Goal: Communication & Community: Share content

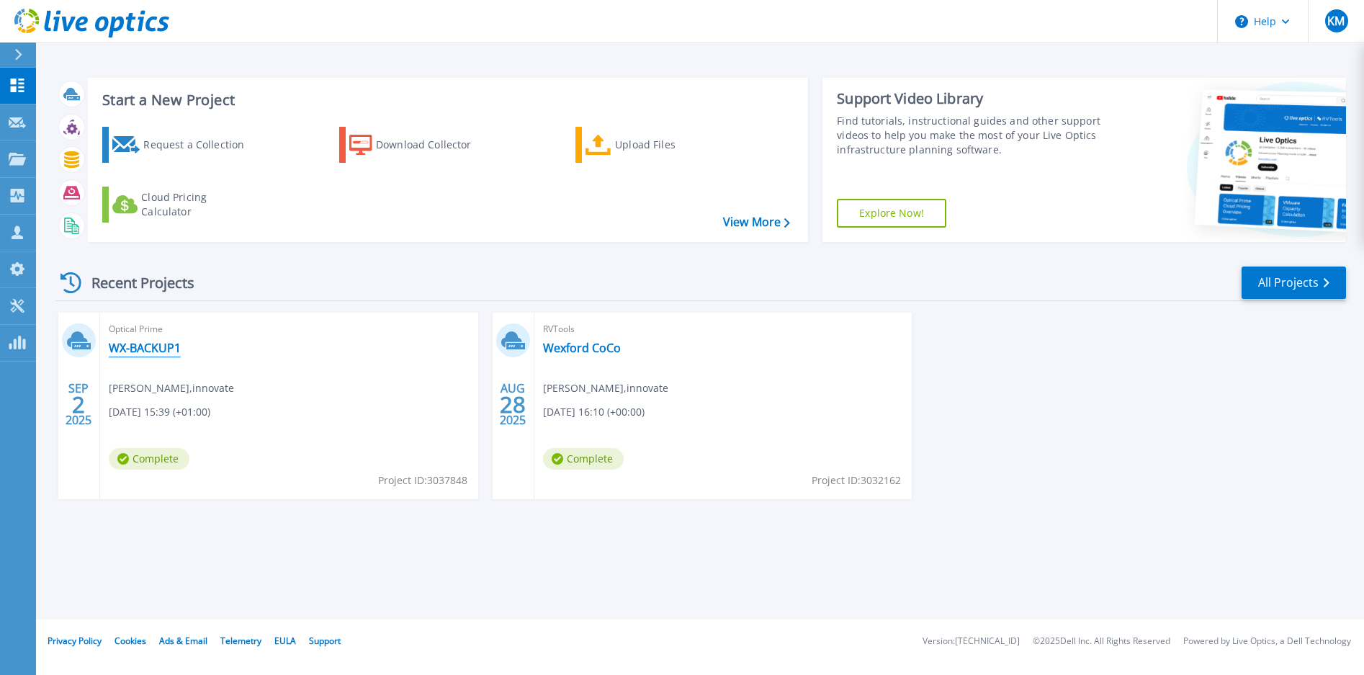
click at [148, 347] on link "WX-BACKUP1" at bounding box center [145, 348] width 72 height 14
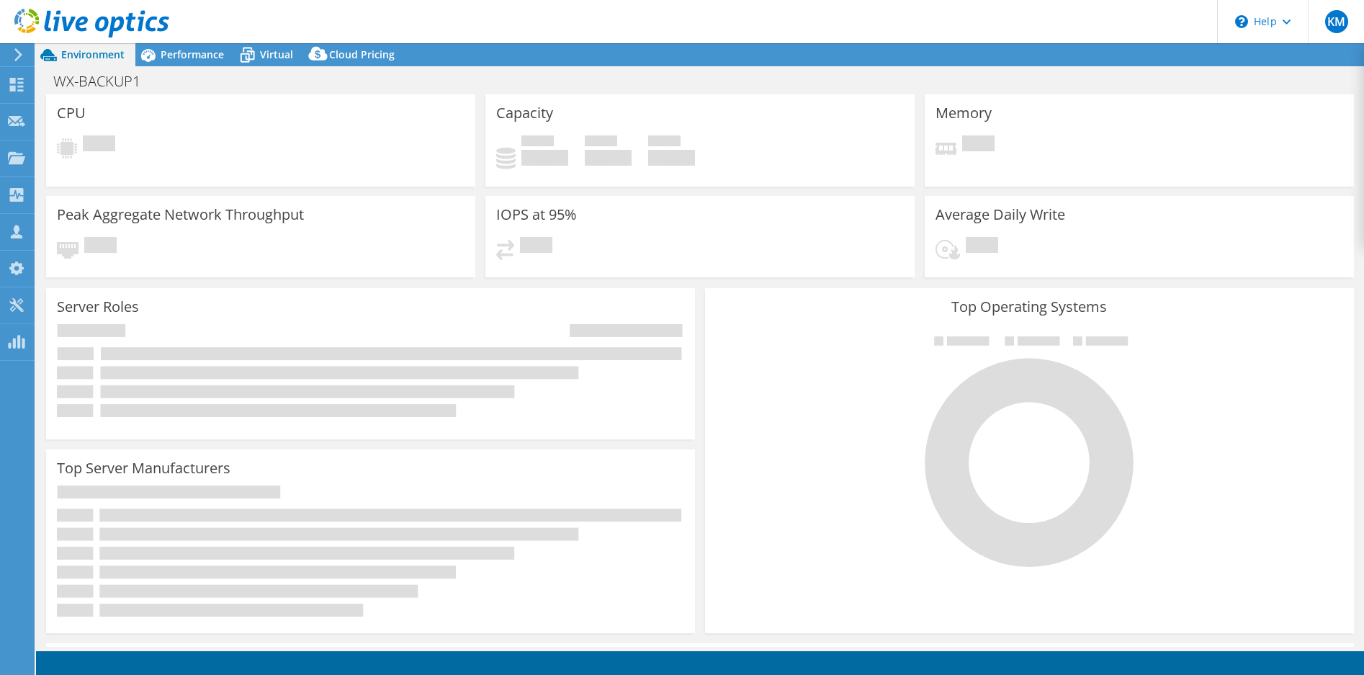
select select "USD"
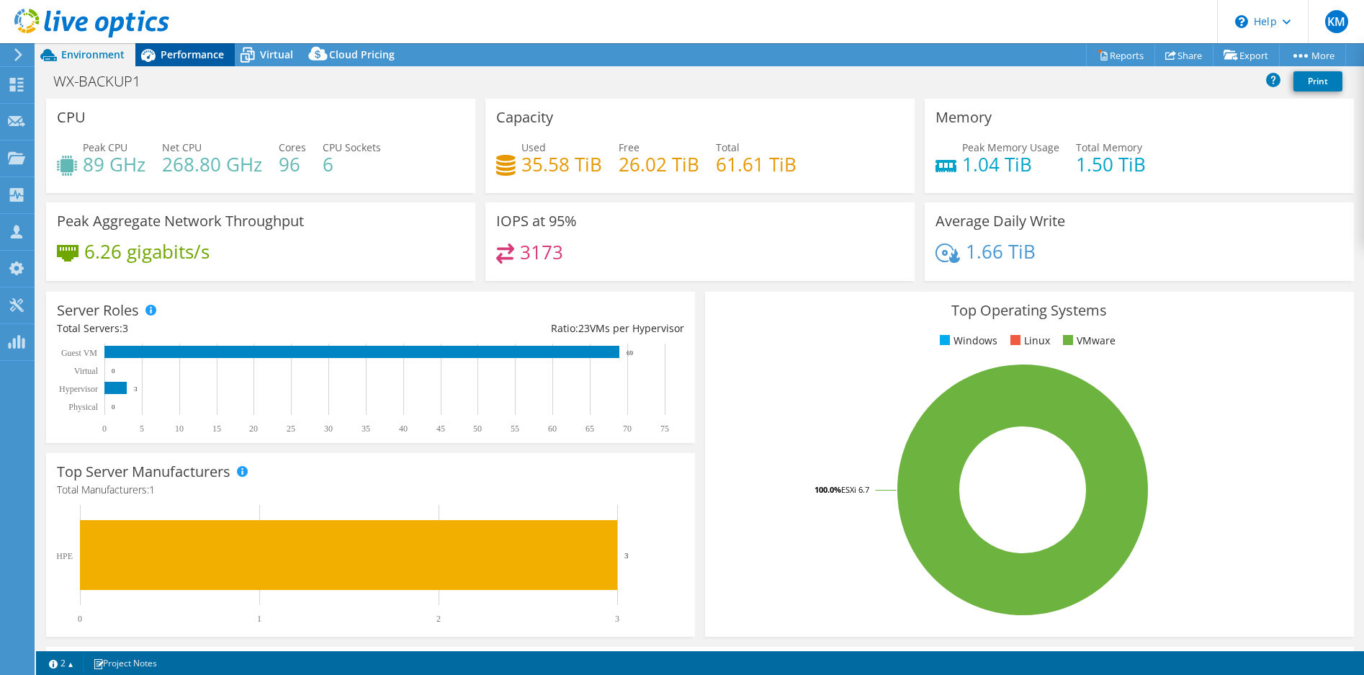
click at [194, 51] on span "Performance" at bounding box center [192, 55] width 63 height 14
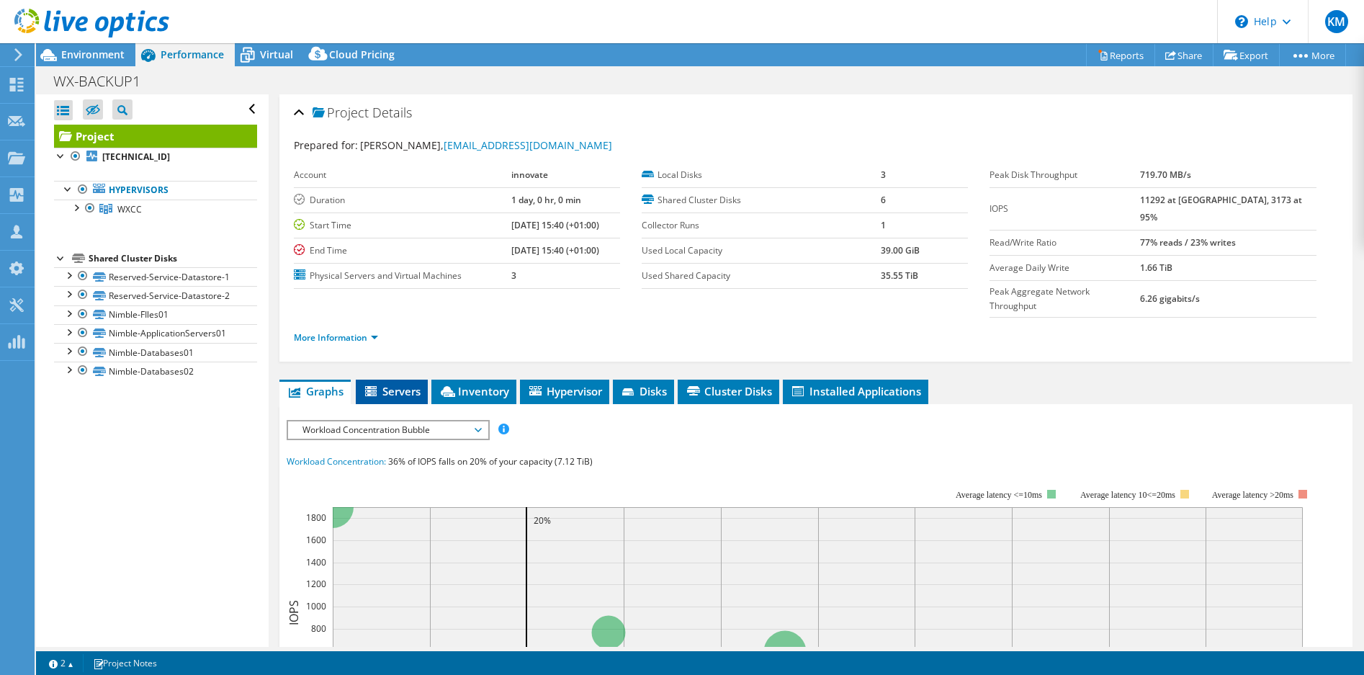
click at [393, 384] on span "Servers" at bounding box center [392, 391] width 58 height 14
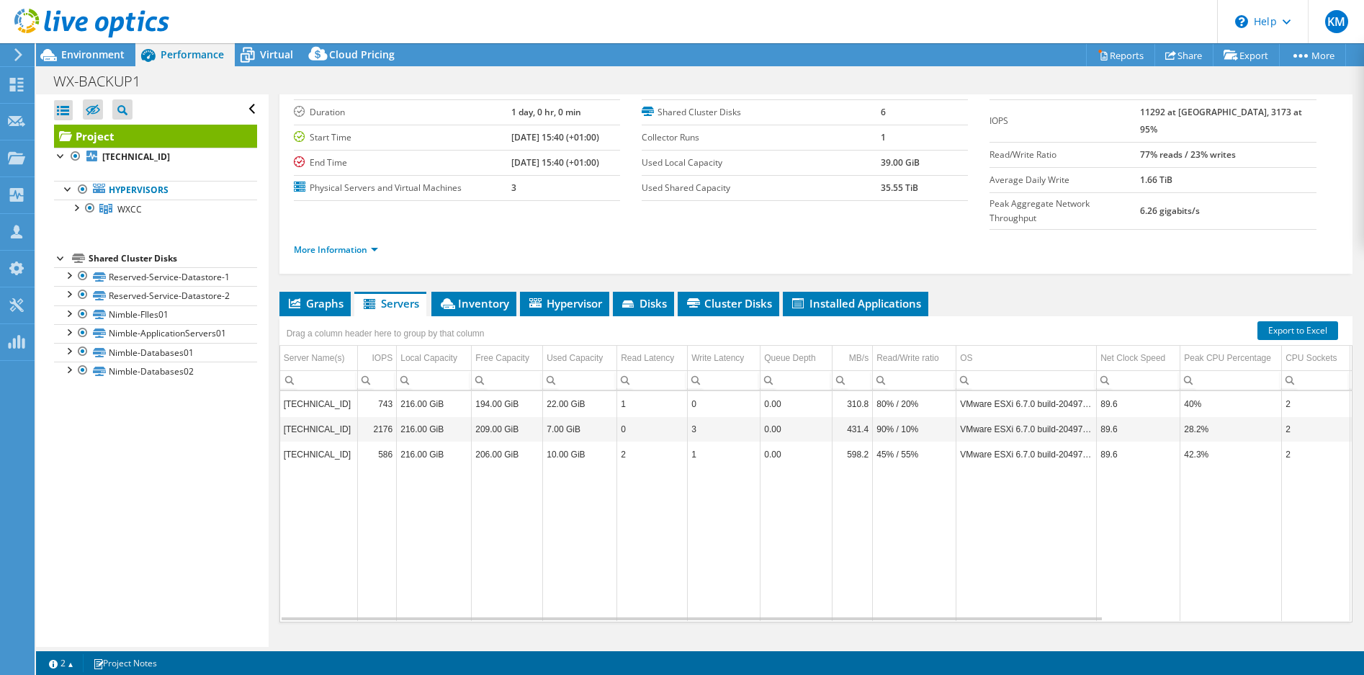
scroll to position [89, 0]
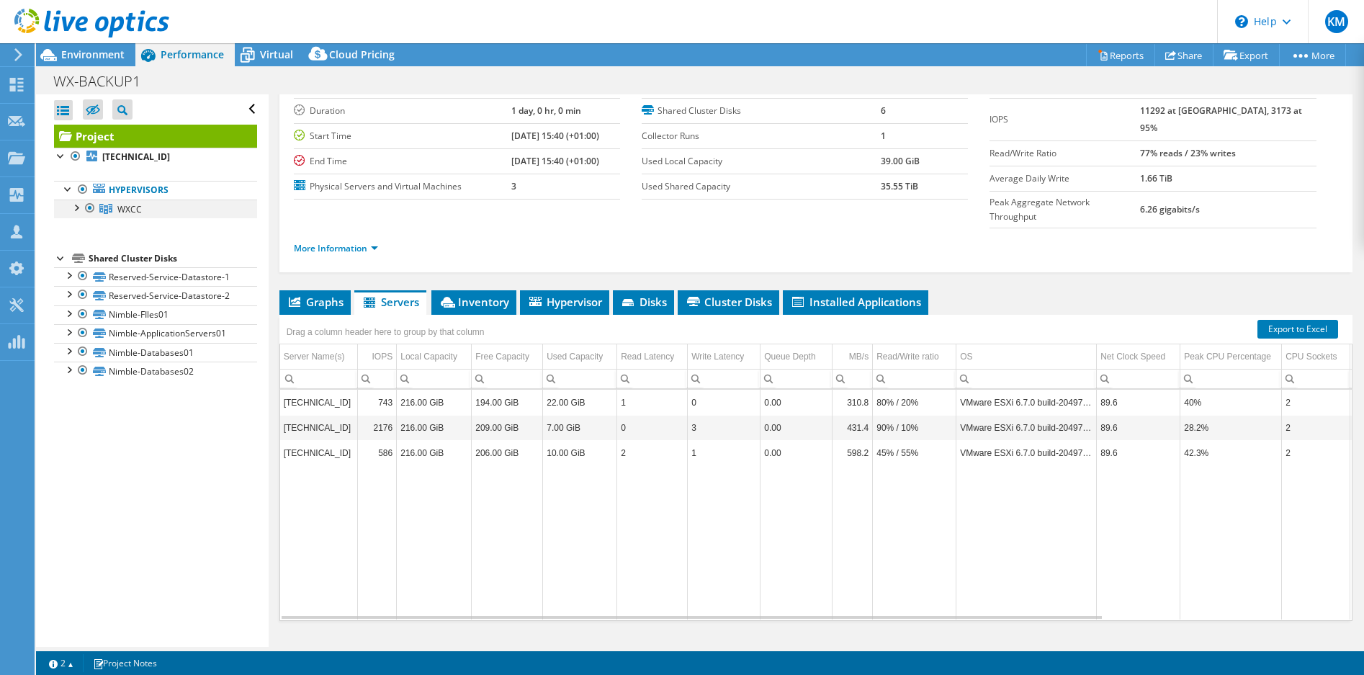
click at [77, 207] on div at bounding box center [75, 206] width 14 height 14
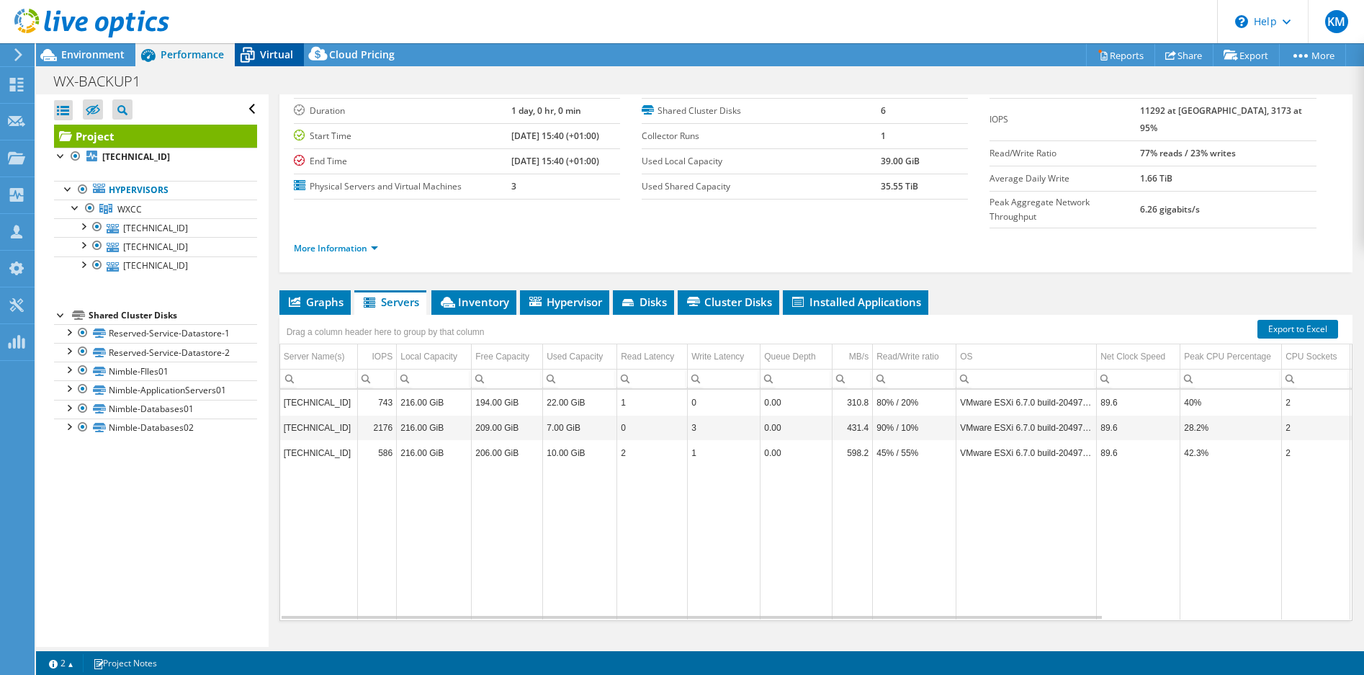
click at [264, 55] on span "Virtual" at bounding box center [276, 55] width 33 height 14
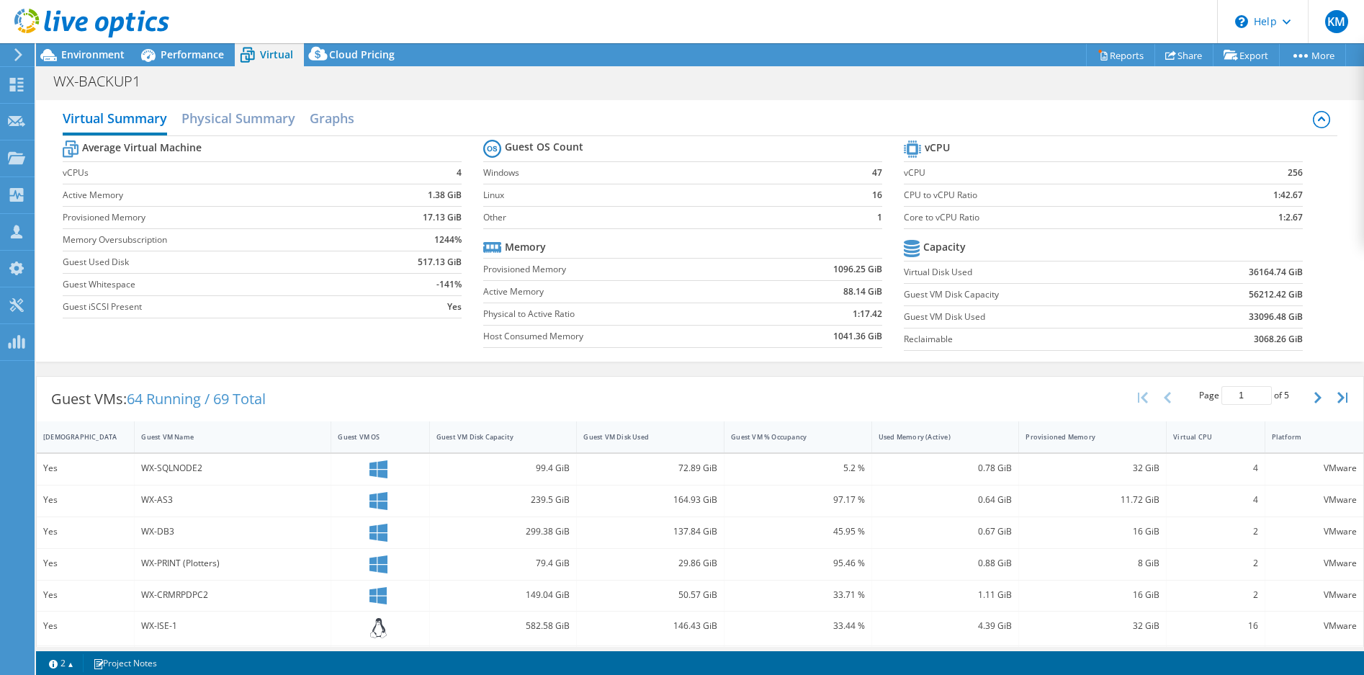
scroll to position [0, 0]
click at [264, 122] on h2 "Physical Summary" at bounding box center [238, 121] width 114 height 32
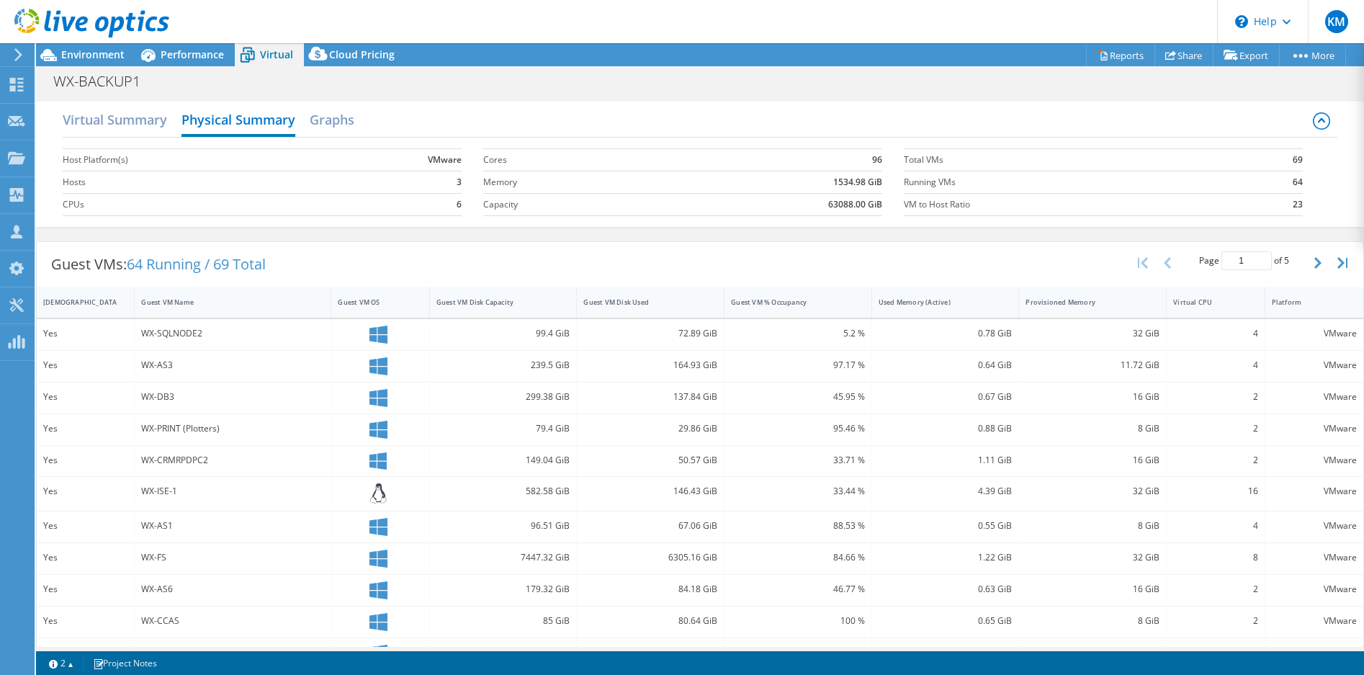
click at [360, 115] on div "Virtual Summary Physical Summary Graphs" at bounding box center [700, 121] width 1274 height 32
click at [335, 125] on h2 "Graphs" at bounding box center [332, 121] width 45 height 32
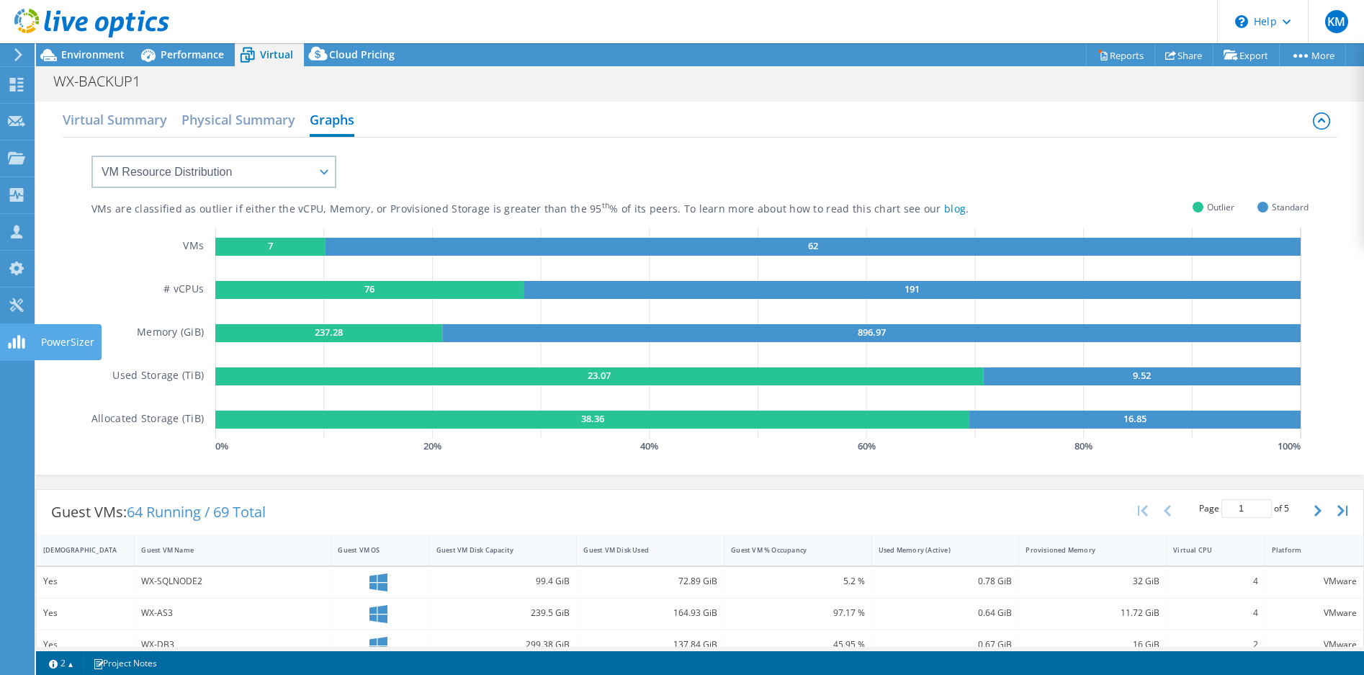
click at [24, 343] on use at bounding box center [16, 342] width 17 height 14
click at [365, 50] on span "Cloud Pricing" at bounding box center [362, 55] width 66 height 14
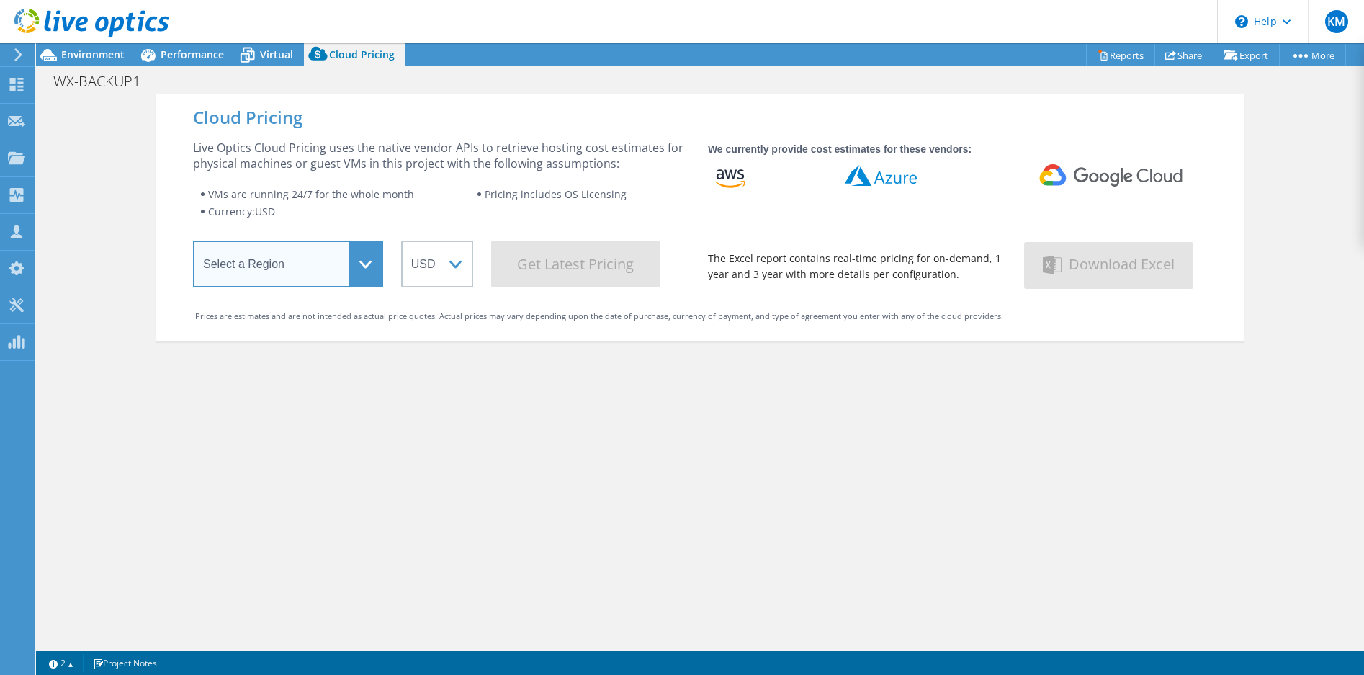
click at [353, 265] on select "Select a Region Asia Pacific (Hong Kong) Asia Pacific (Mumbai) Asia Pacific (Se…" at bounding box center [288, 263] width 190 height 47
select select "EUFrankfurt"
click at [193, 243] on select "Select a Region Asia Pacific (Hong Kong) Asia Pacific (Mumbai) Asia Pacific (Se…" at bounding box center [288, 263] width 190 height 47
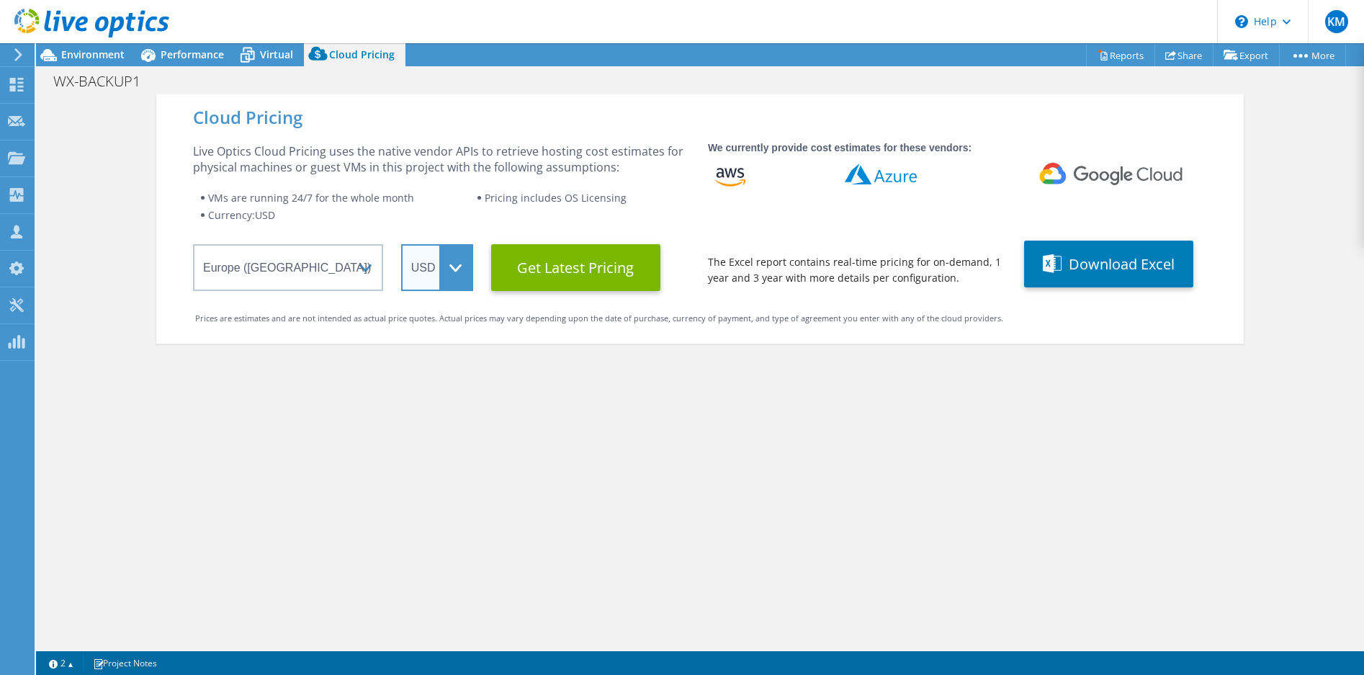
click at [445, 271] on select "ARS AUD BRL CAD CHF CLP CNY DKK EUR GBP HKD HUF INR JPY MXN MYR NOK NZD PEN SEK…" at bounding box center [437, 267] width 72 height 47
click at [401, 244] on select "ARS AUD BRL CAD CHF CLP CNY DKK EUR GBP HKD HUF INR JPY MXN MYR NOK NZD PEN SEK…" at bounding box center [437, 267] width 72 height 47
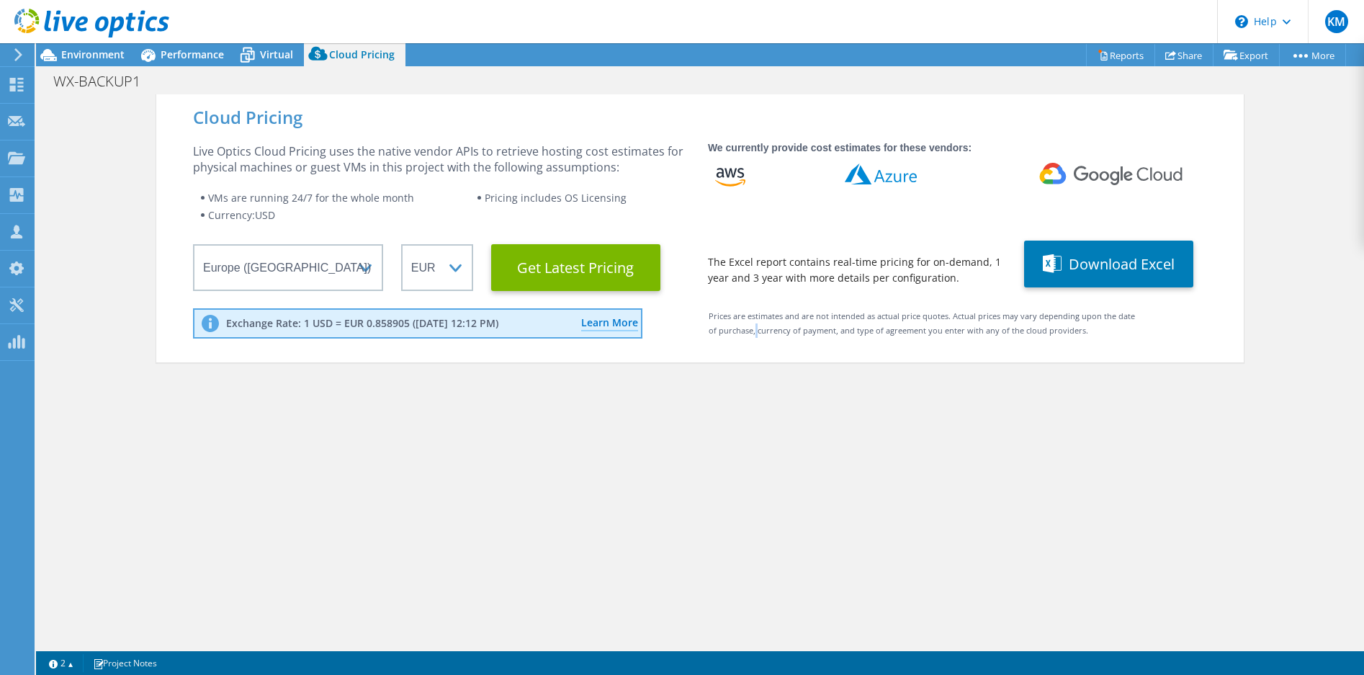
drag, startPoint x: 432, startPoint y: 396, endPoint x: 739, endPoint y: 487, distance: 319.8
click at [739, 487] on div "Cloud Pricing Live Optics Cloud Pricing uses the native vendor APIs to retrieve…" at bounding box center [699, 431] width 1087 height 675
click at [521, 205] on li "Pricing includes OS Licensing" at bounding box center [583, 197] width 212 height 17
click at [597, 274] on Latest "Get Latest Pricing" at bounding box center [575, 267] width 169 height 47
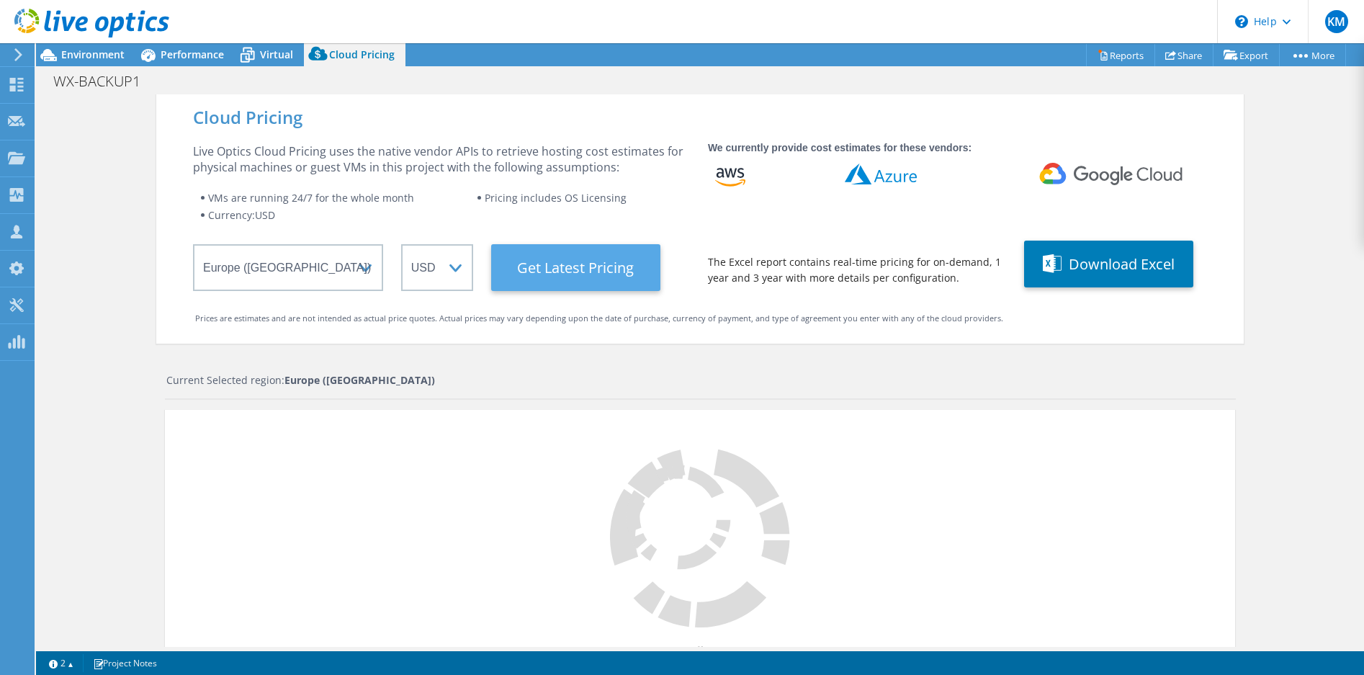
select select "EUR"
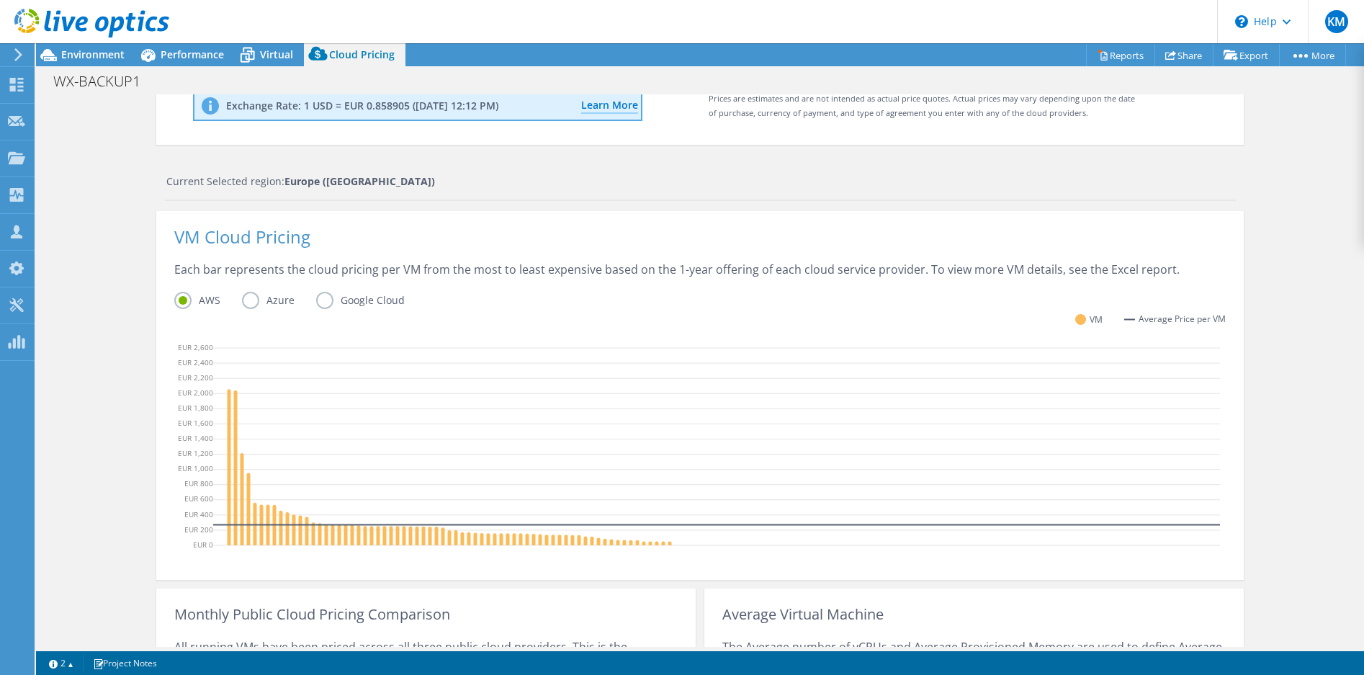
scroll to position [212, 0]
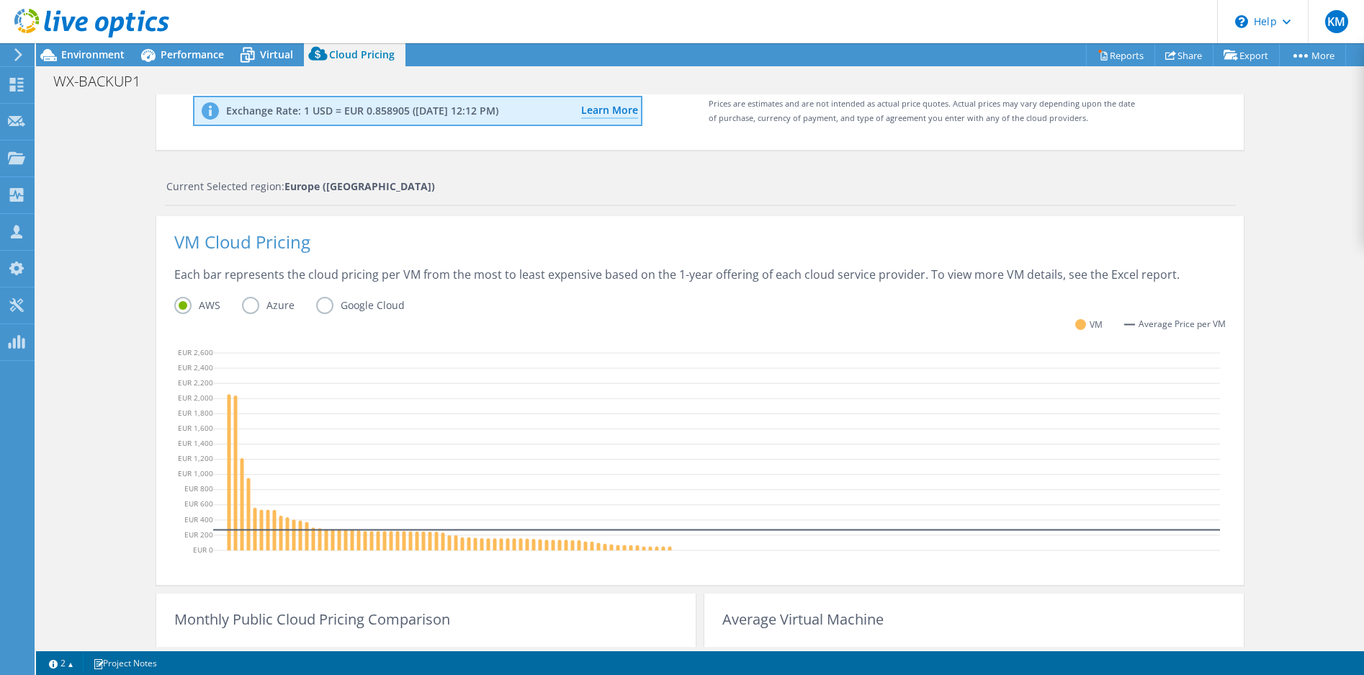
click at [248, 303] on label "Azure" at bounding box center [279, 305] width 74 height 17
click at [0, 0] on input "Azure" at bounding box center [0, 0] width 0 height 0
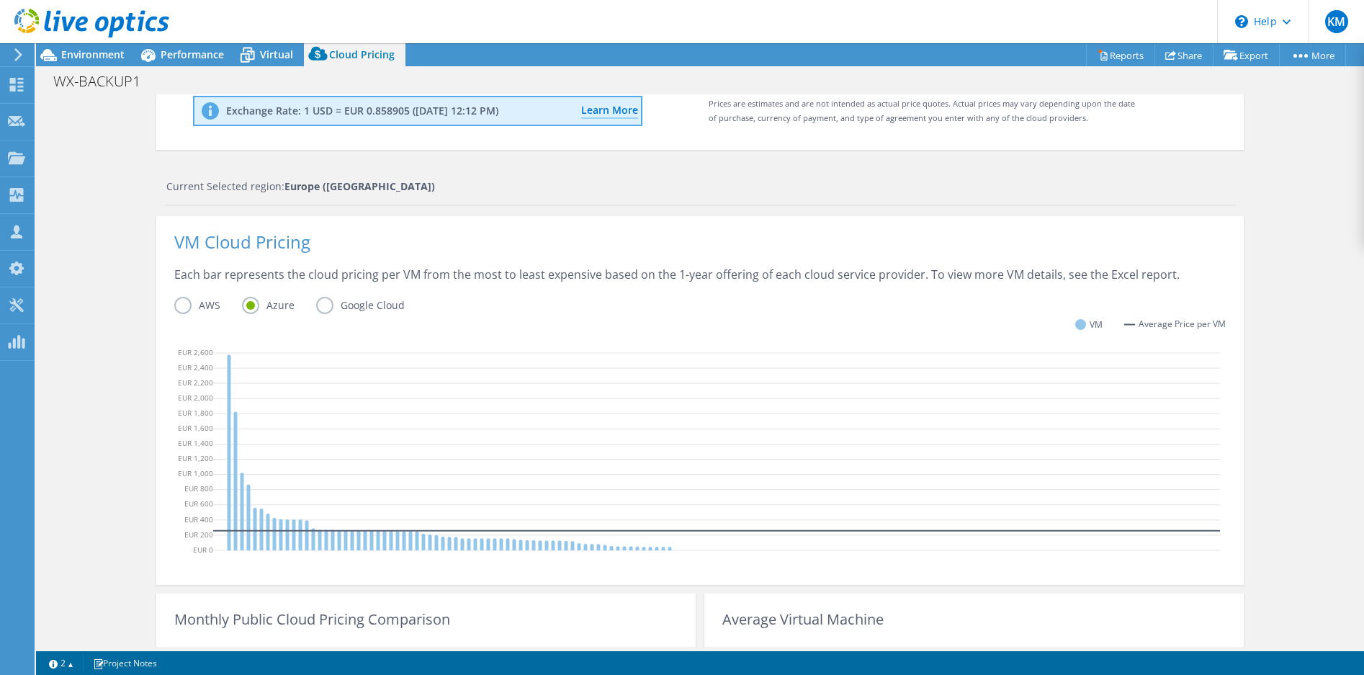
click at [179, 305] on label "AWS" at bounding box center [208, 305] width 68 height 17
click at [0, 0] on input "AWS" at bounding box center [0, 0] width 0 height 0
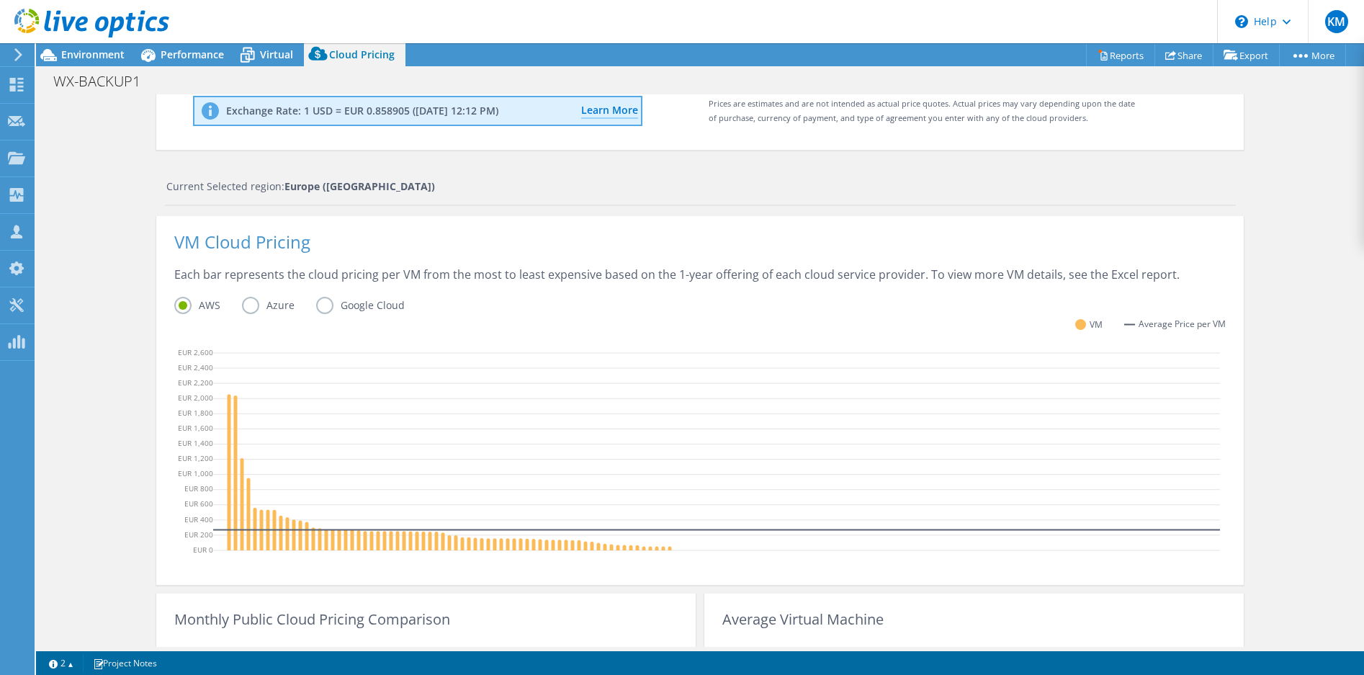
click at [243, 305] on label "Azure" at bounding box center [279, 305] width 74 height 17
click at [0, 0] on input "Azure" at bounding box center [0, 0] width 0 height 0
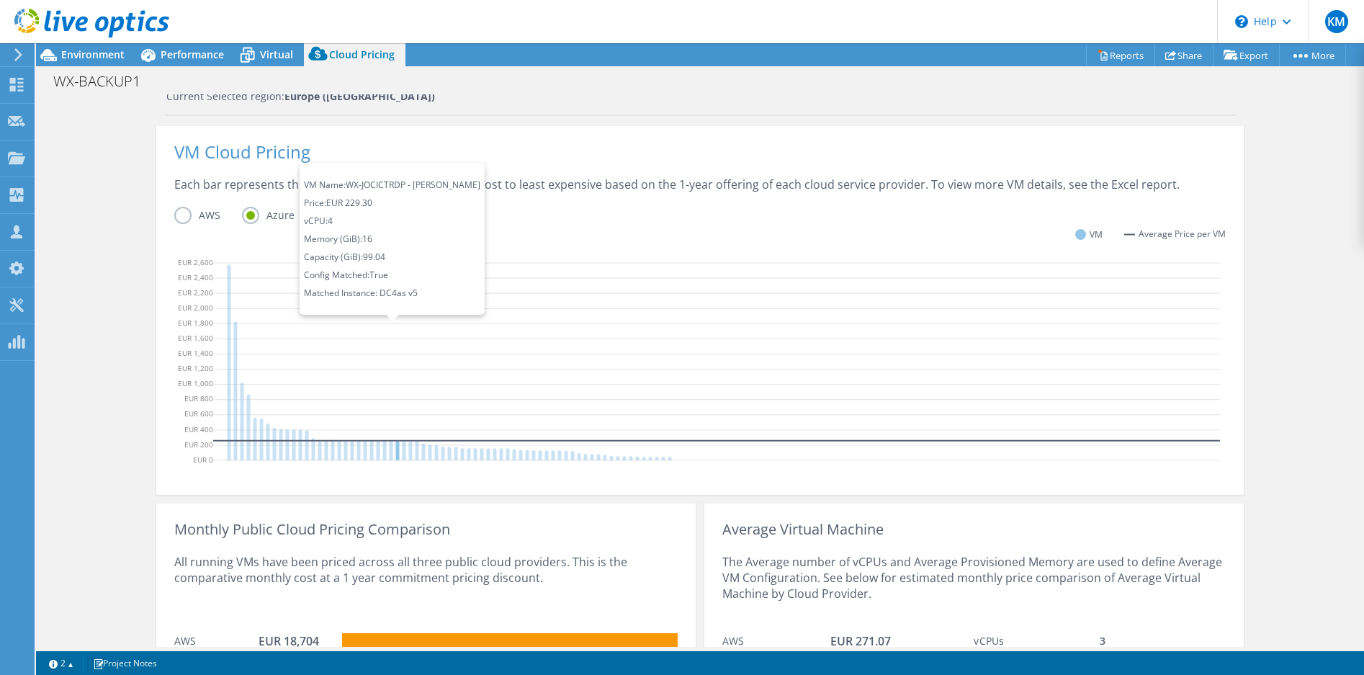
scroll to position [284, 0]
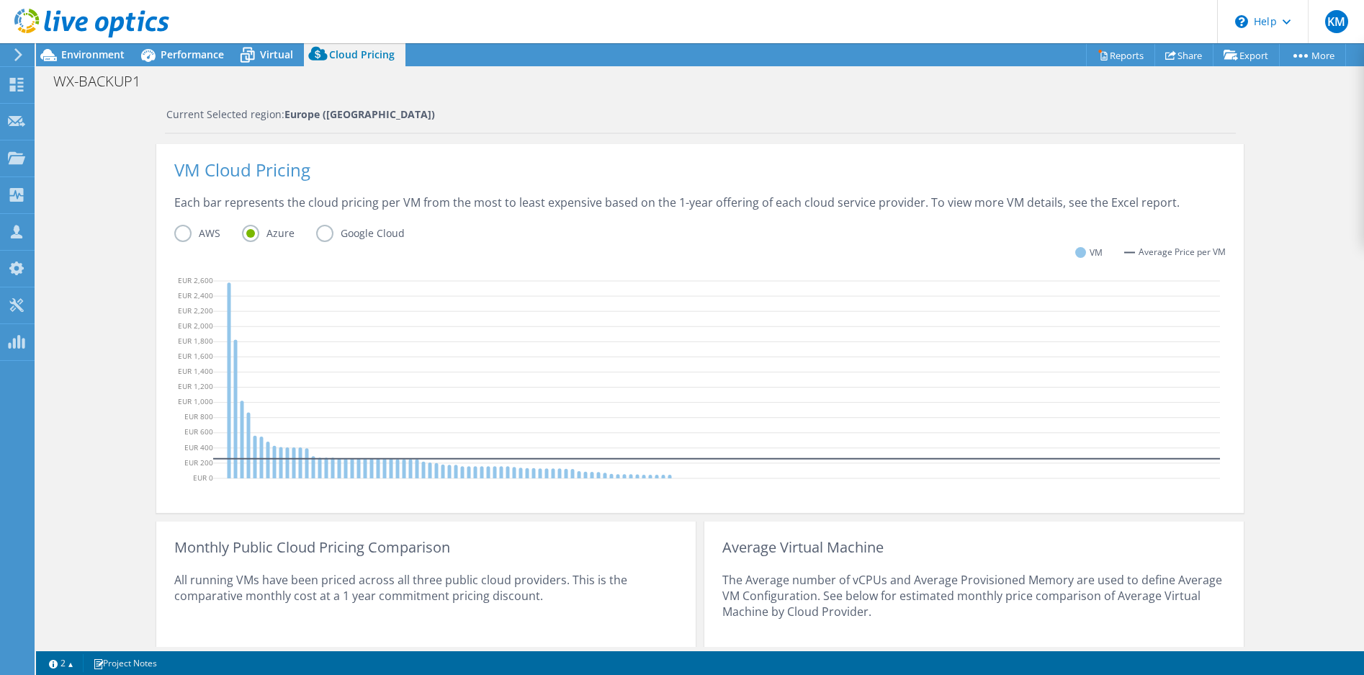
click at [321, 232] on label "Google Cloud" at bounding box center [371, 233] width 110 height 17
click at [0, 0] on input "Google Cloud" at bounding box center [0, 0] width 0 height 0
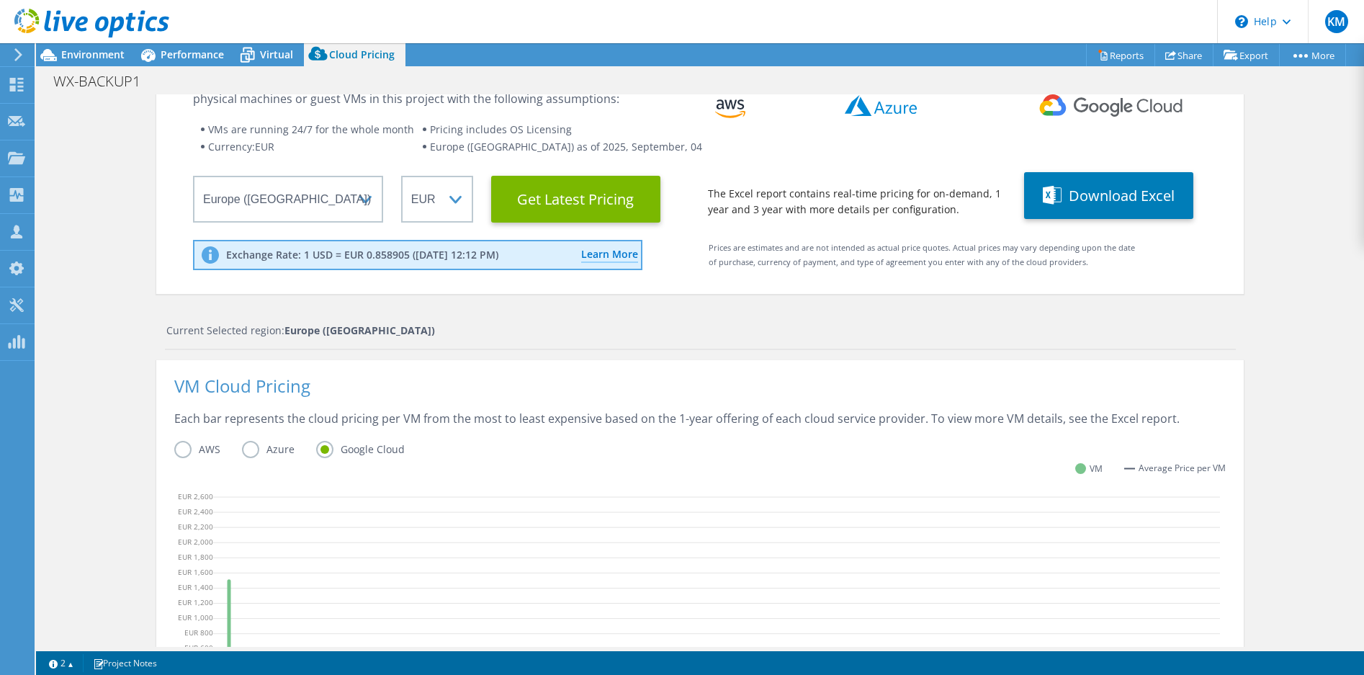
scroll to position [0, 0]
click at [274, 54] on span "Virtual" at bounding box center [276, 55] width 33 height 14
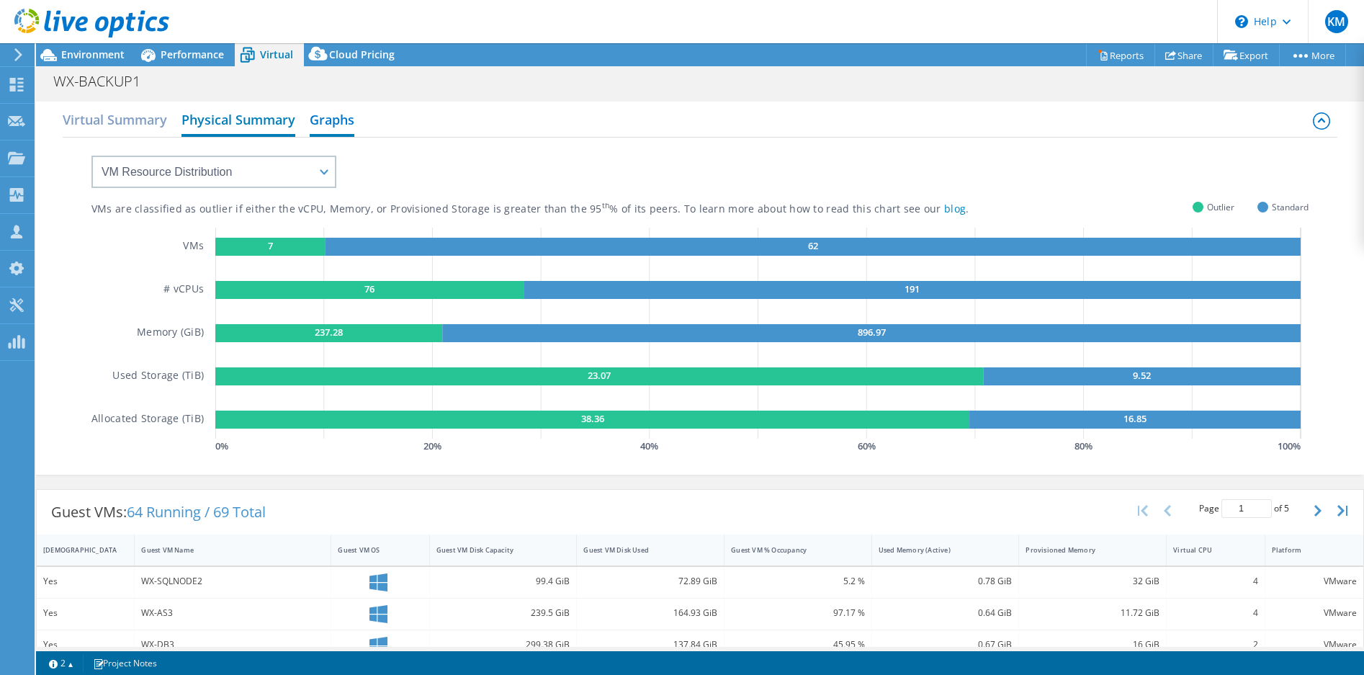
click at [212, 122] on h2 "Physical Summary" at bounding box center [238, 121] width 114 height 32
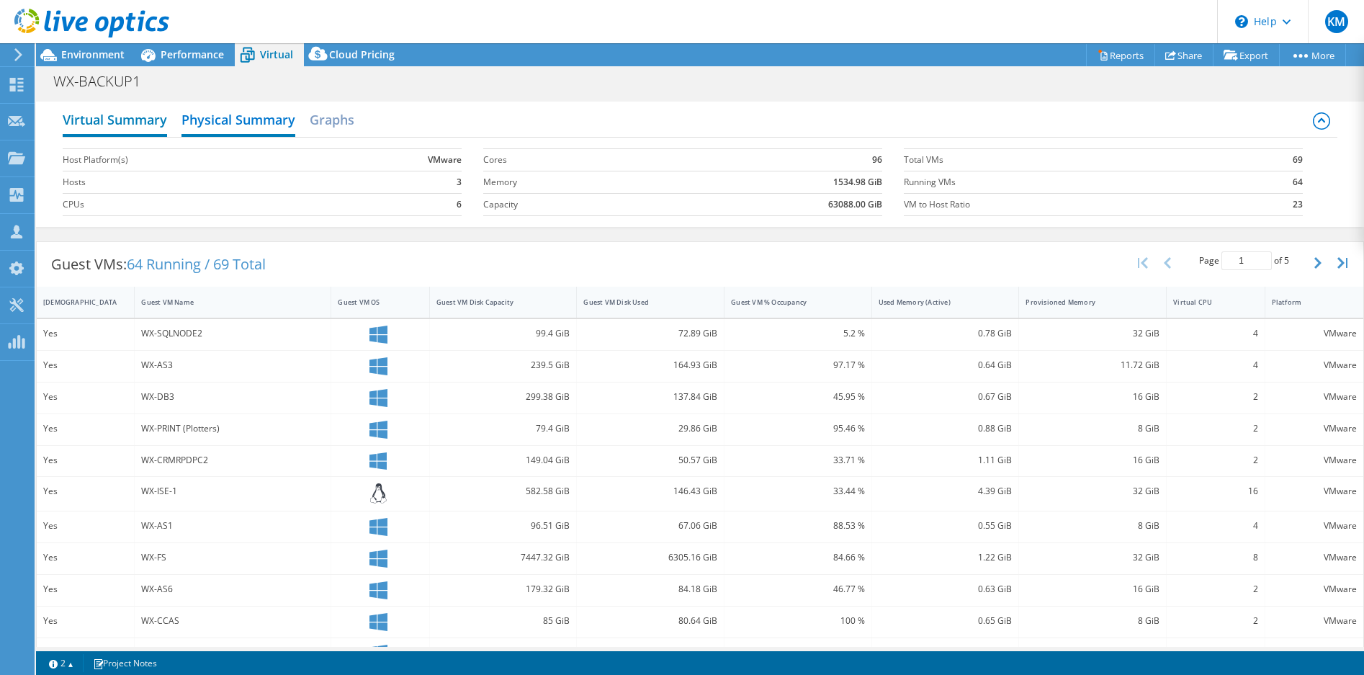
click at [119, 122] on h2 "Virtual Summary" at bounding box center [115, 121] width 104 height 32
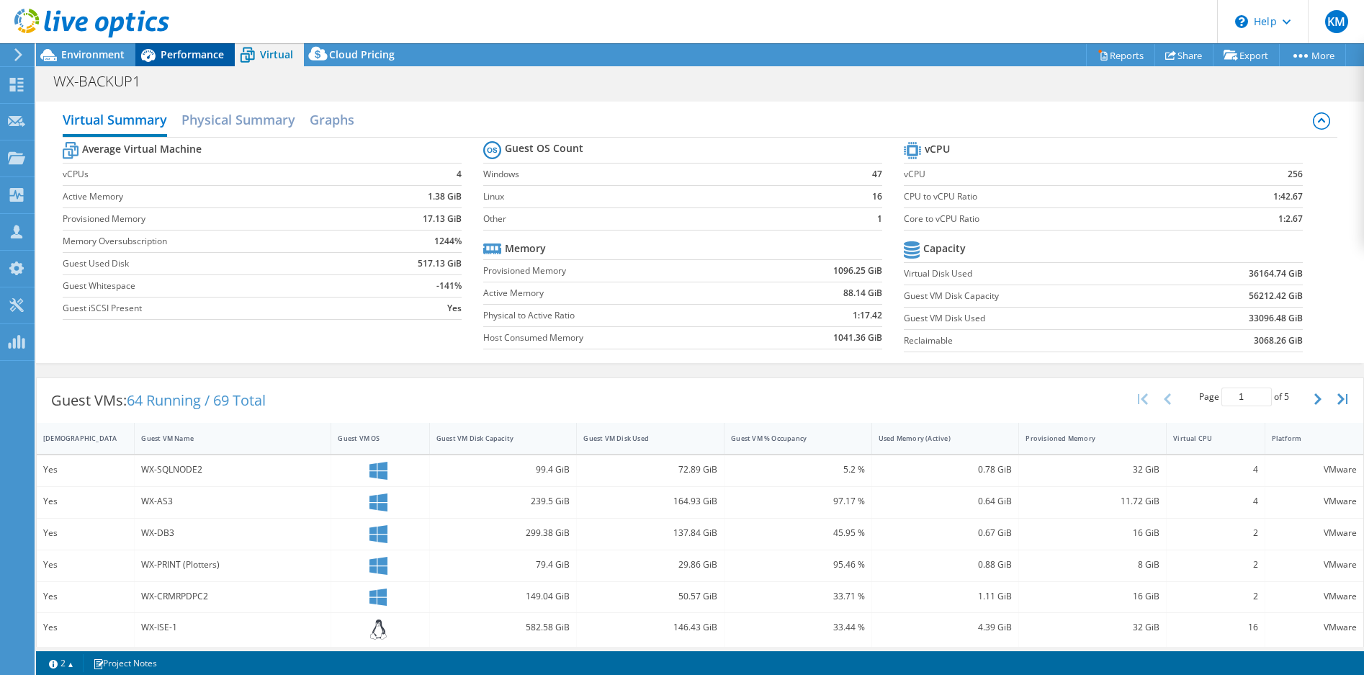
click at [187, 53] on span "Performance" at bounding box center [192, 55] width 63 height 14
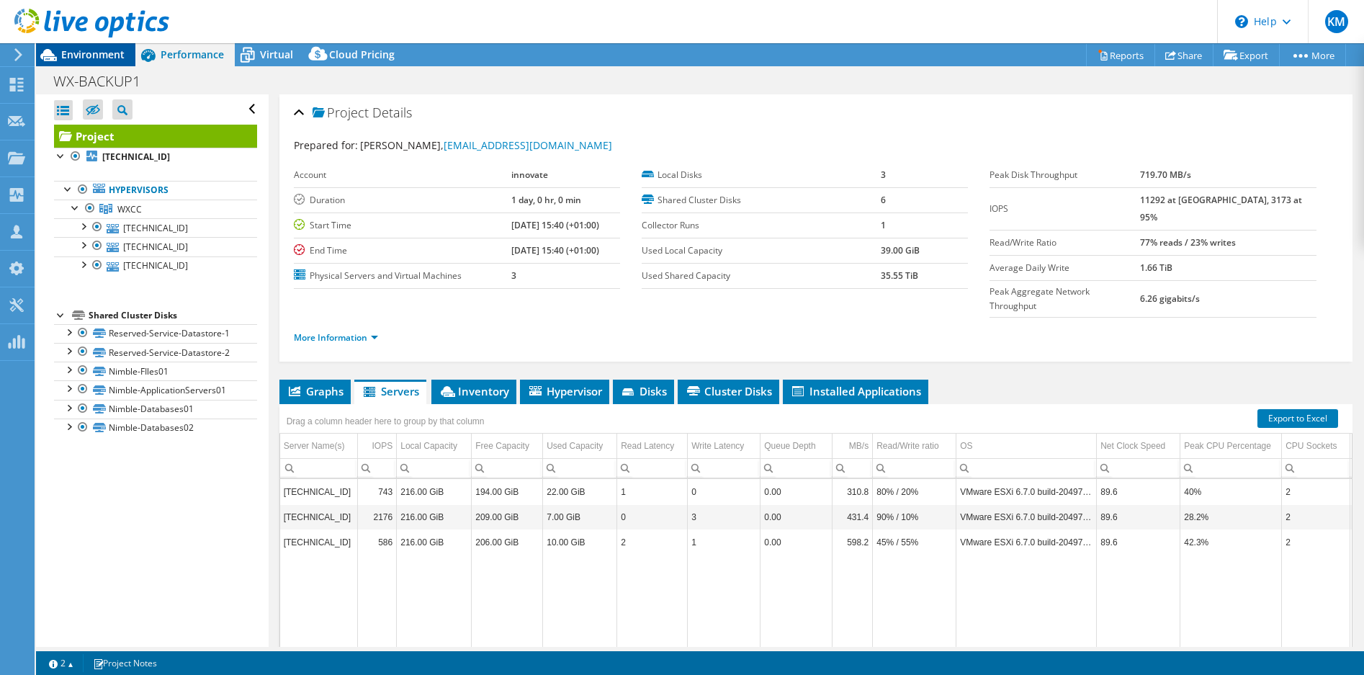
click at [93, 59] on span "Environment" at bounding box center [92, 55] width 63 height 14
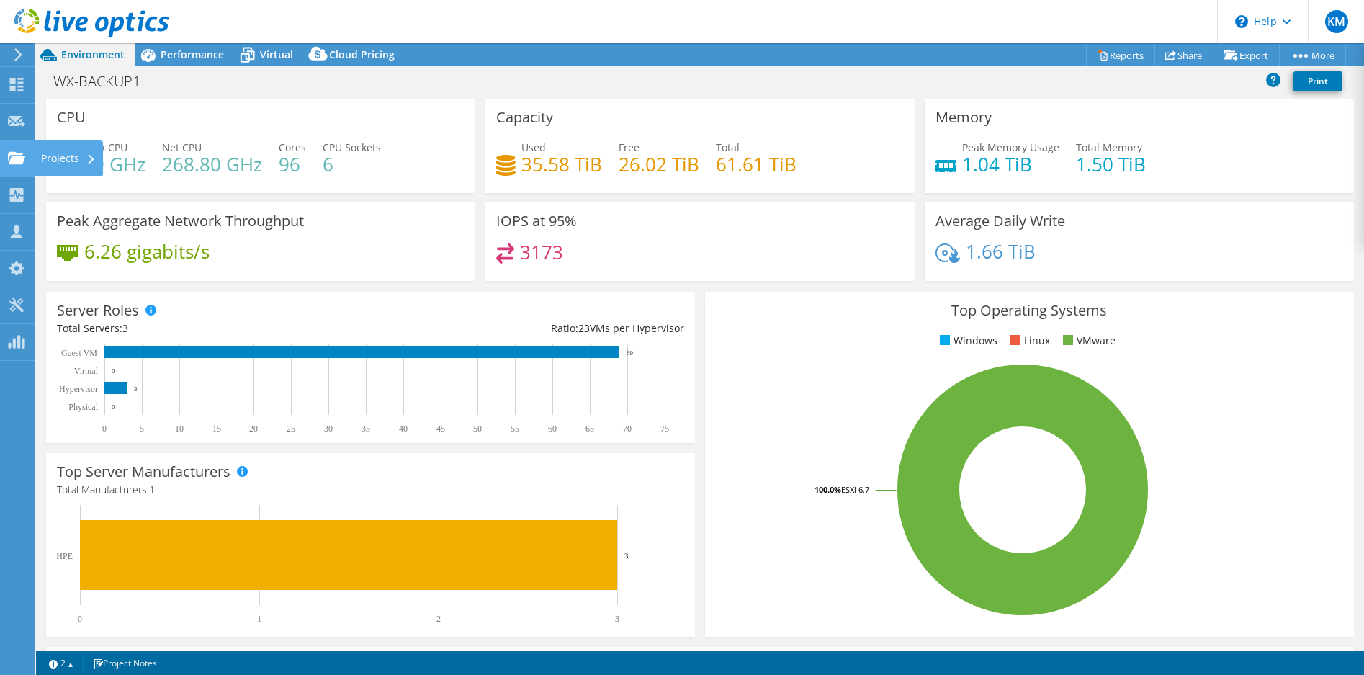
click at [52, 162] on div "Projects" at bounding box center [68, 158] width 69 height 36
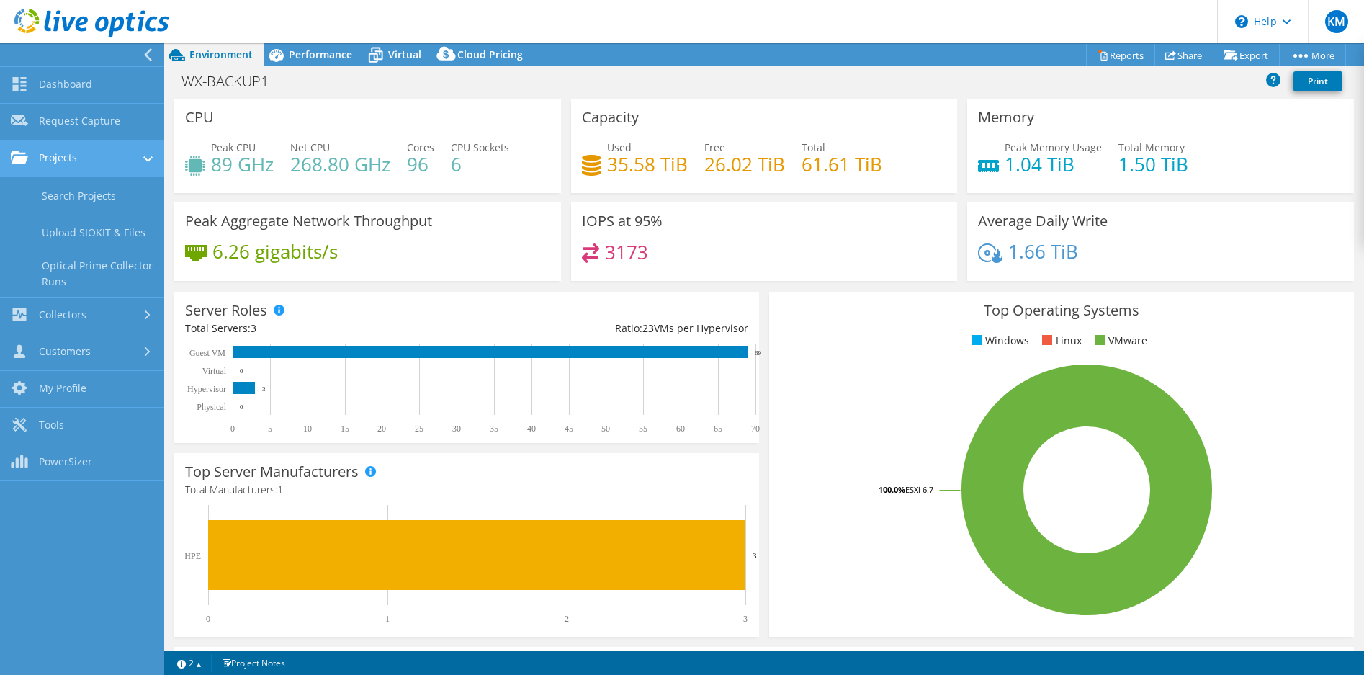
click at [76, 158] on link "Projects" at bounding box center [82, 158] width 164 height 37
click at [62, 156] on link "Projects" at bounding box center [82, 158] width 164 height 37
click at [88, 197] on link "Search Projects" at bounding box center [82, 195] width 164 height 37
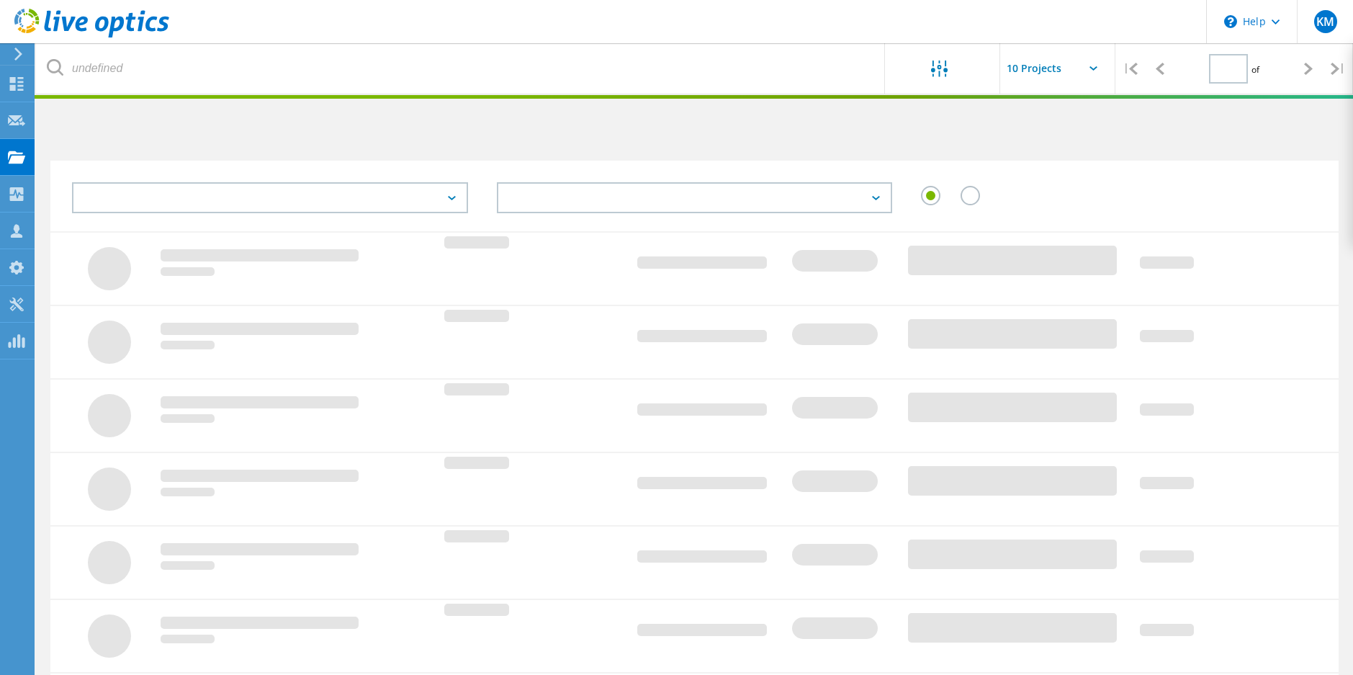
type input "1"
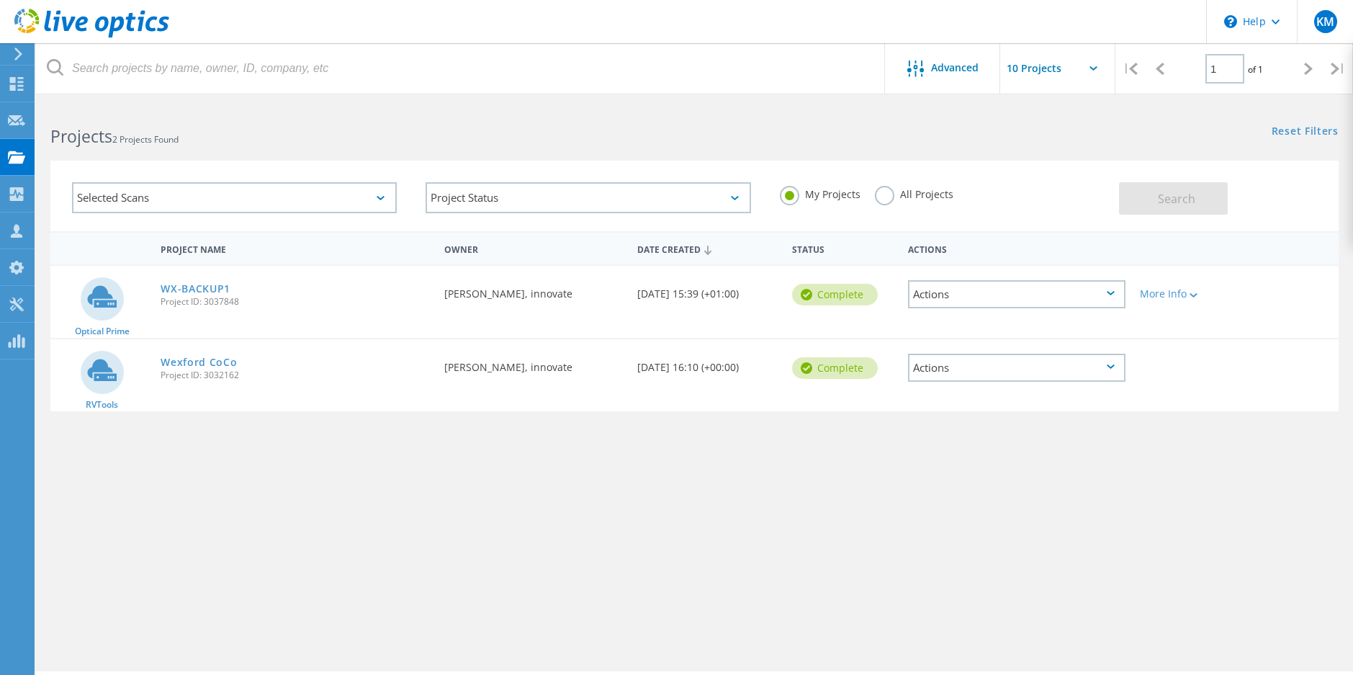
click at [1115, 291] on div "Actions" at bounding box center [1016, 294] width 217 height 28
click at [1109, 373] on div "Actions" at bounding box center [1016, 367] width 217 height 28
click at [1169, 473] on div "Project Name Owner Date Created Status Actions Optical Prime WX-BACKUP1 Project…" at bounding box center [694, 418] width 1288 height 374
click at [1107, 298] on div "Actions" at bounding box center [1016, 294] width 217 height 28
click at [970, 283] on div "Project Details" at bounding box center [1016, 283] width 215 height 22
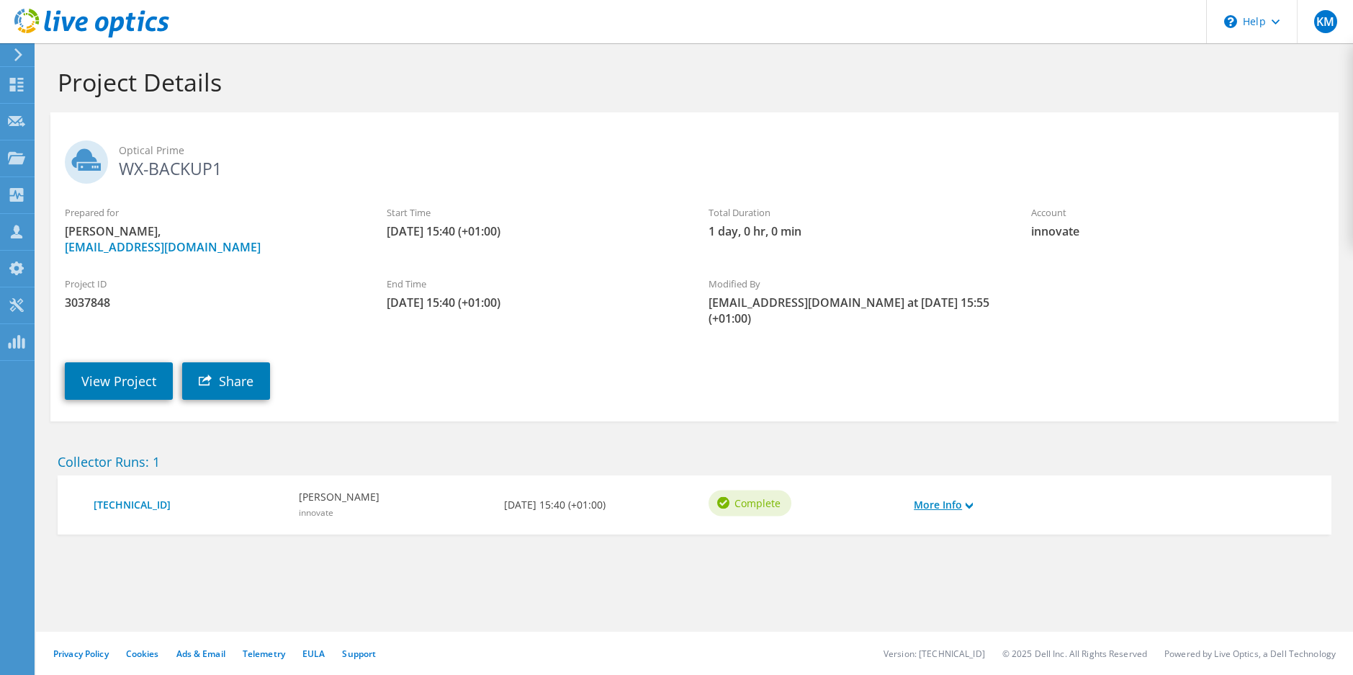
click at [968, 497] on link "More Info" at bounding box center [943, 505] width 59 height 16
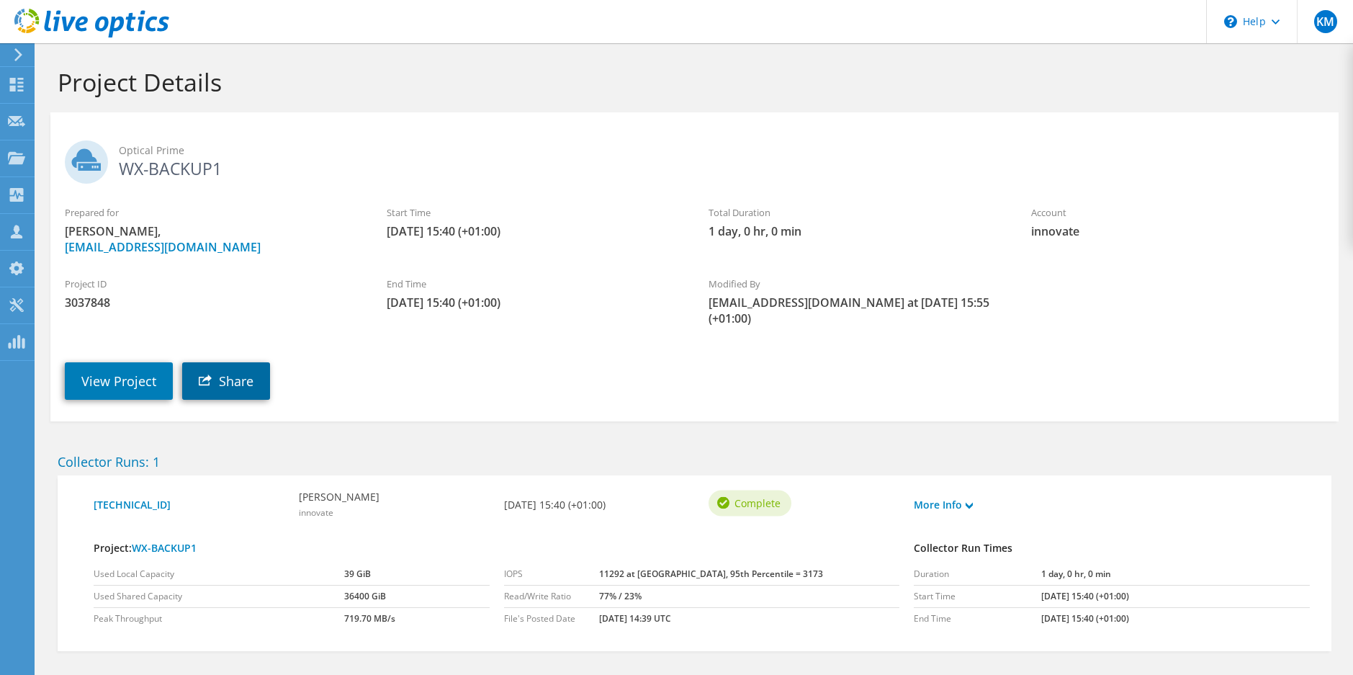
click at [206, 374] on use at bounding box center [205, 379] width 13 height 11
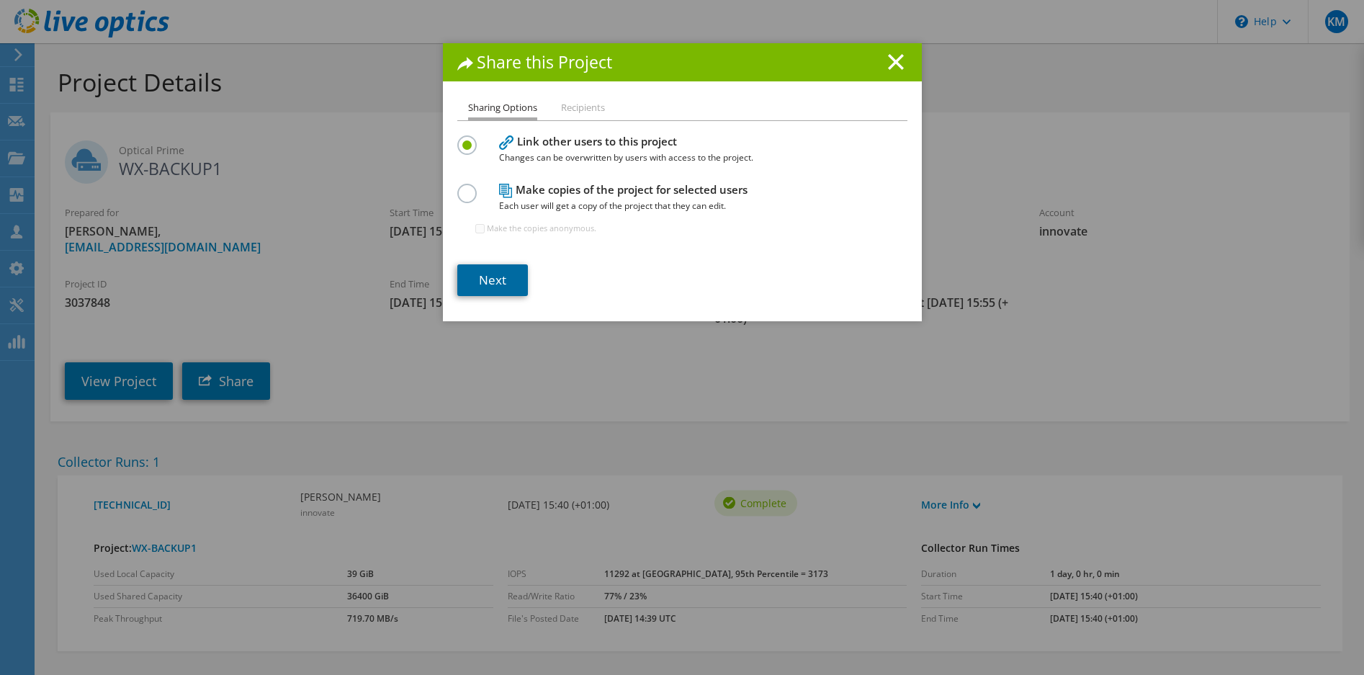
click at [488, 283] on link "Next" at bounding box center [492, 280] width 71 height 32
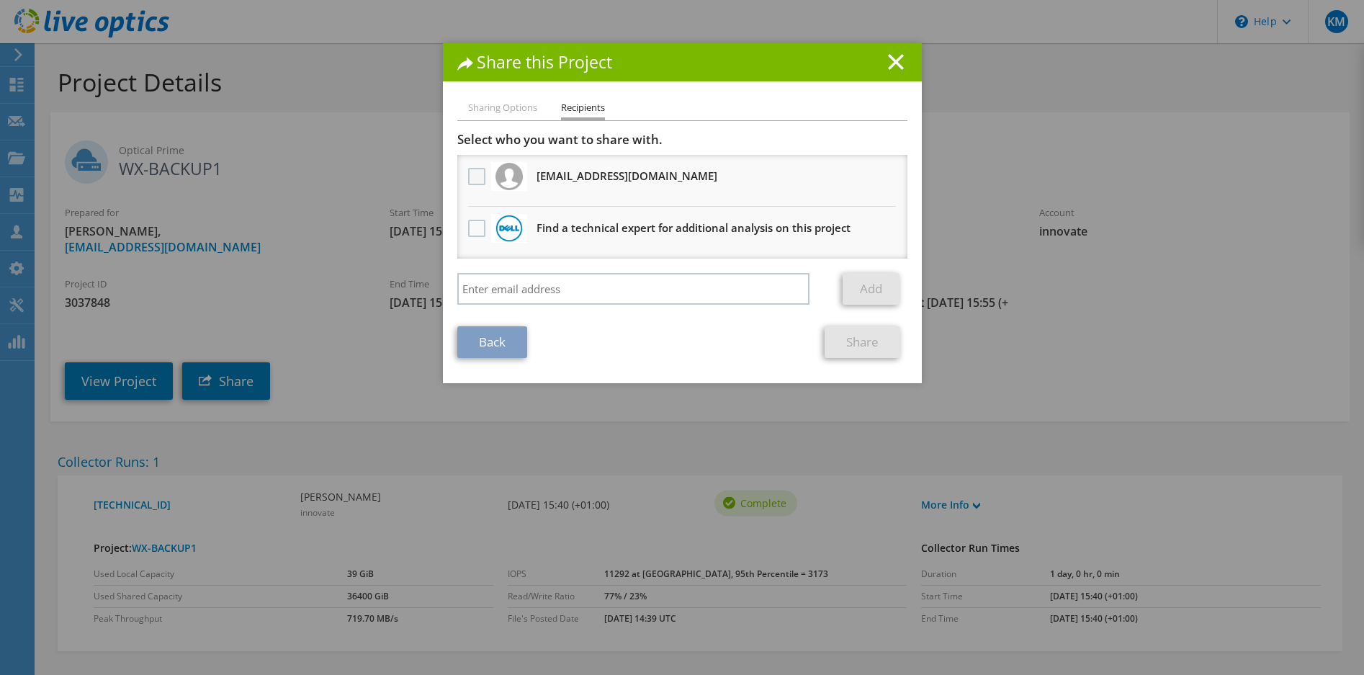
click at [472, 177] on label at bounding box center [478, 176] width 21 height 17
click at [0, 0] on input "checkbox" at bounding box center [0, 0] width 0 height 0
click at [471, 230] on label at bounding box center [478, 228] width 21 height 17
click at [0, 0] on input "checkbox" at bounding box center [0, 0] width 0 height 0
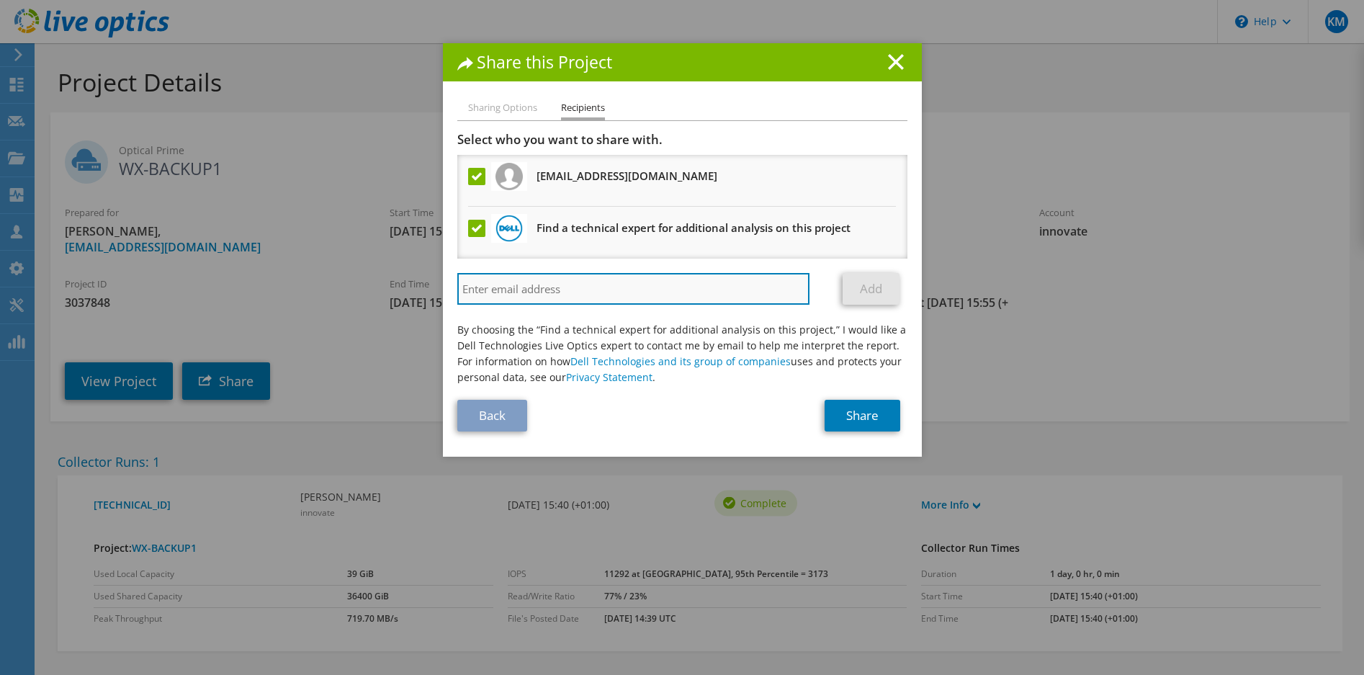
click at [542, 292] on input "search" at bounding box center [633, 289] width 353 height 32
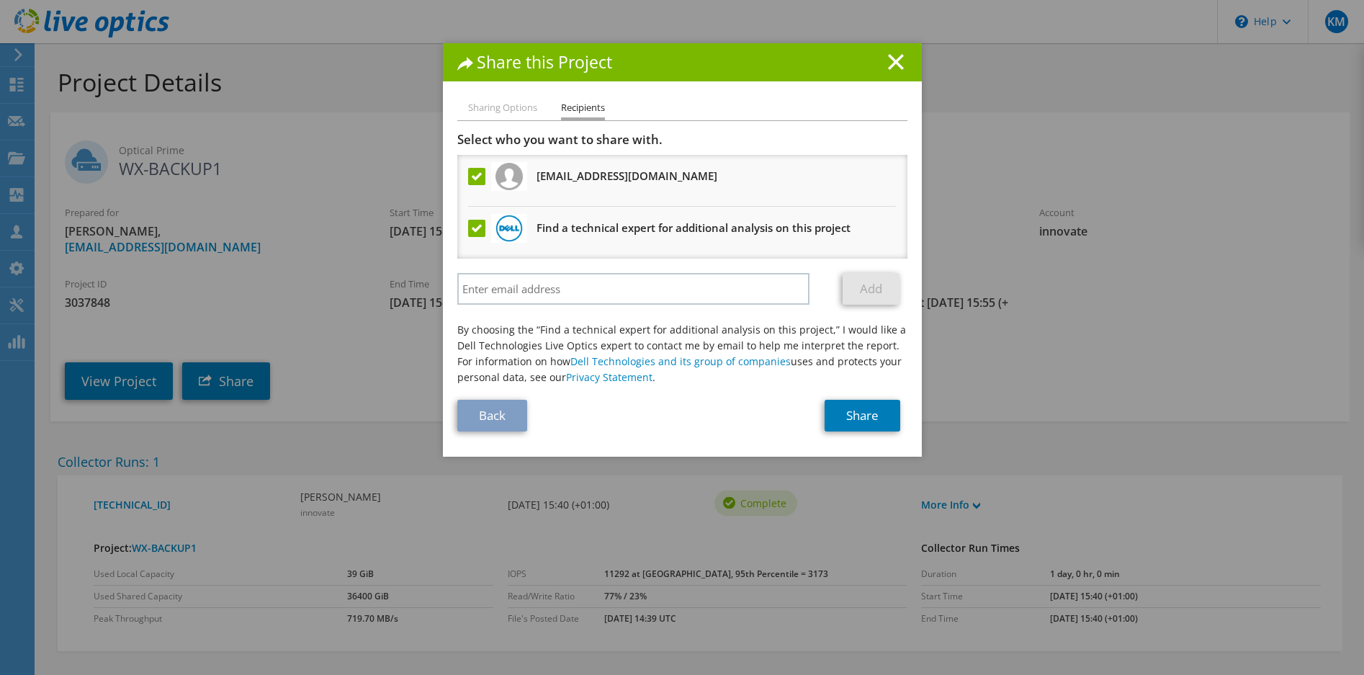
click at [473, 230] on label at bounding box center [478, 228] width 21 height 17
click at [0, 0] on input "checkbox" at bounding box center [0, 0] width 0 height 0
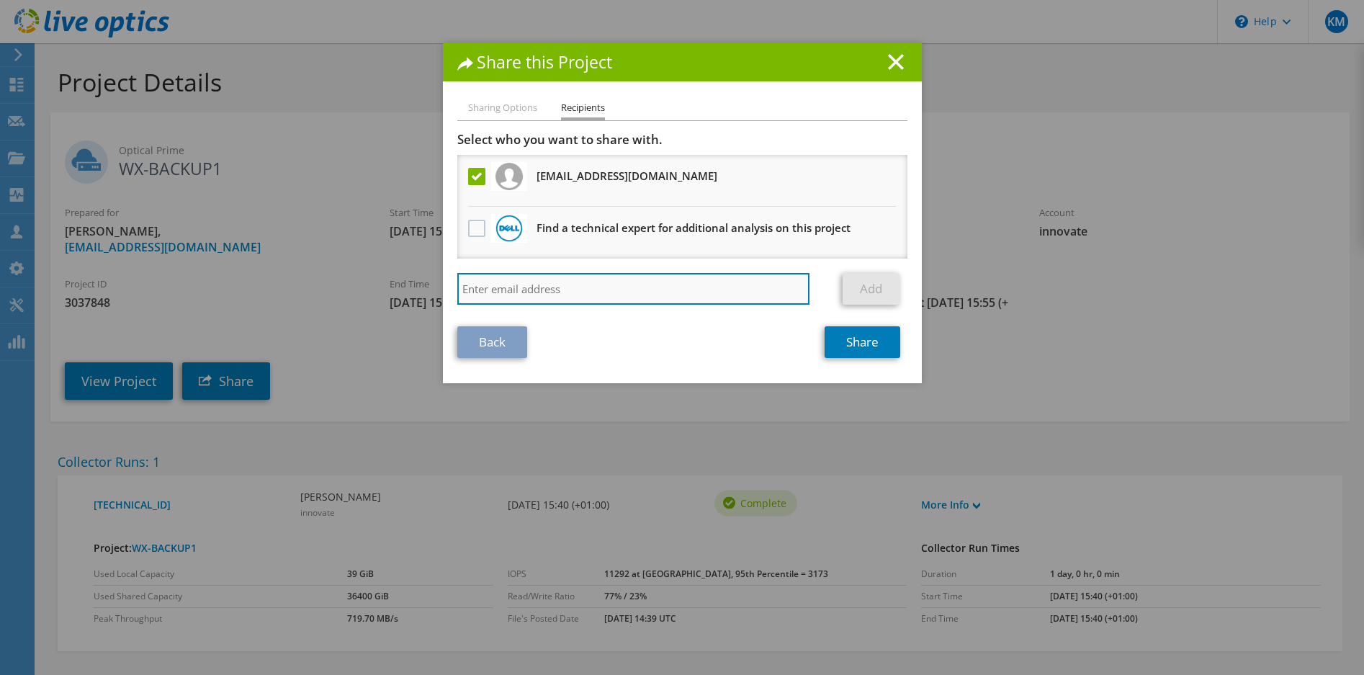
click at [554, 293] on input "search" at bounding box center [633, 289] width 353 height 32
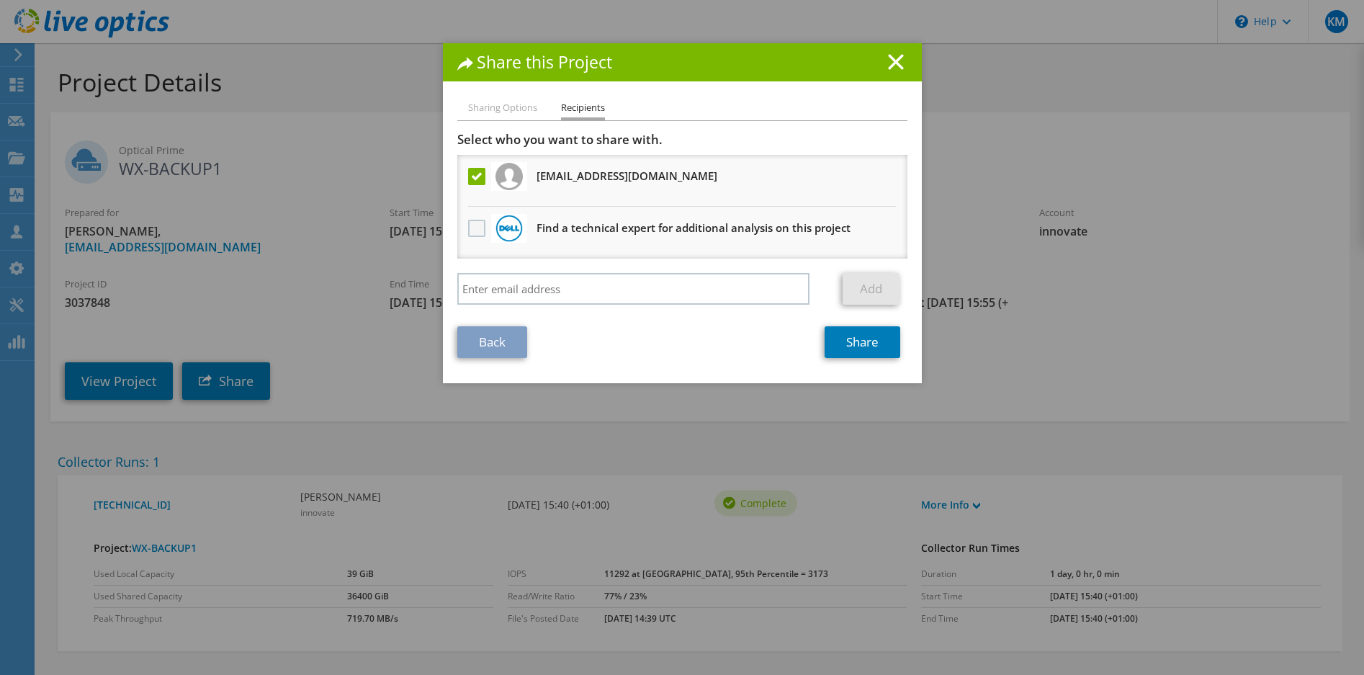
click at [472, 230] on label at bounding box center [478, 228] width 21 height 17
click at [0, 0] on input "checkbox" at bounding box center [0, 0] width 0 height 0
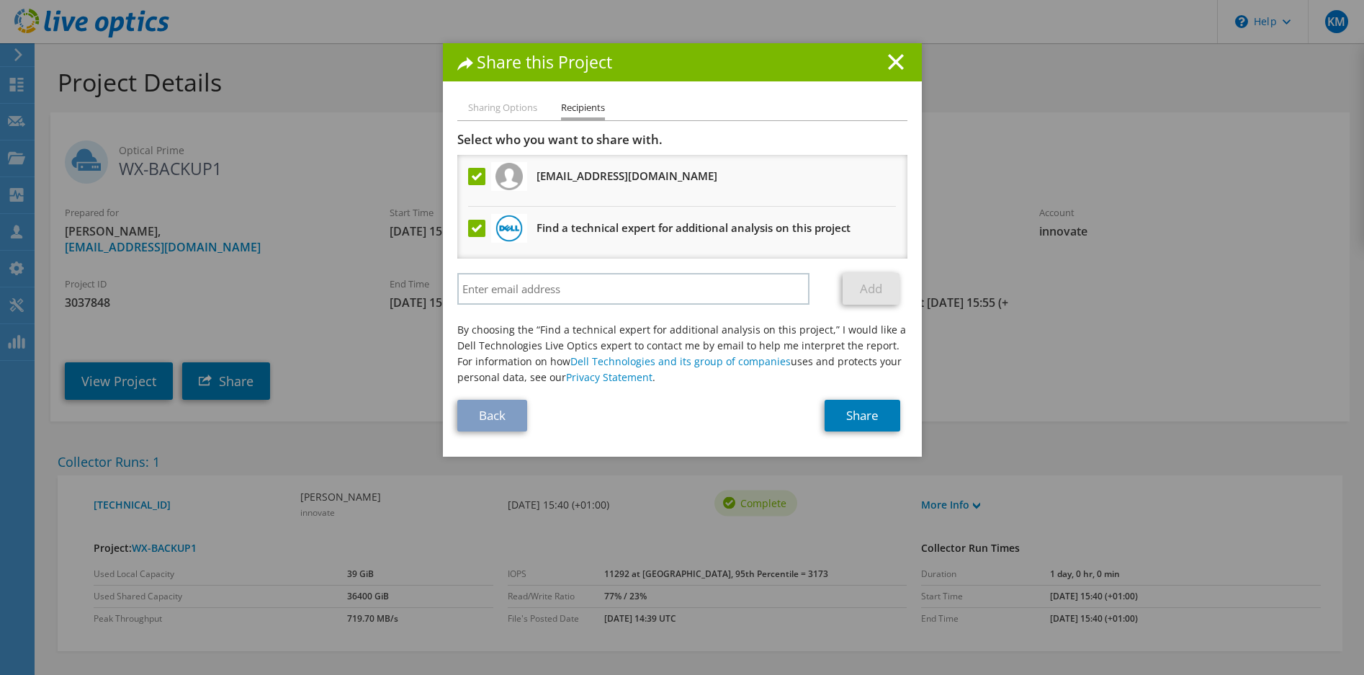
click at [472, 230] on label at bounding box center [478, 228] width 21 height 17
click at [0, 0] on input "checkbox" at bounding box center [0, 0] width 0 height 0
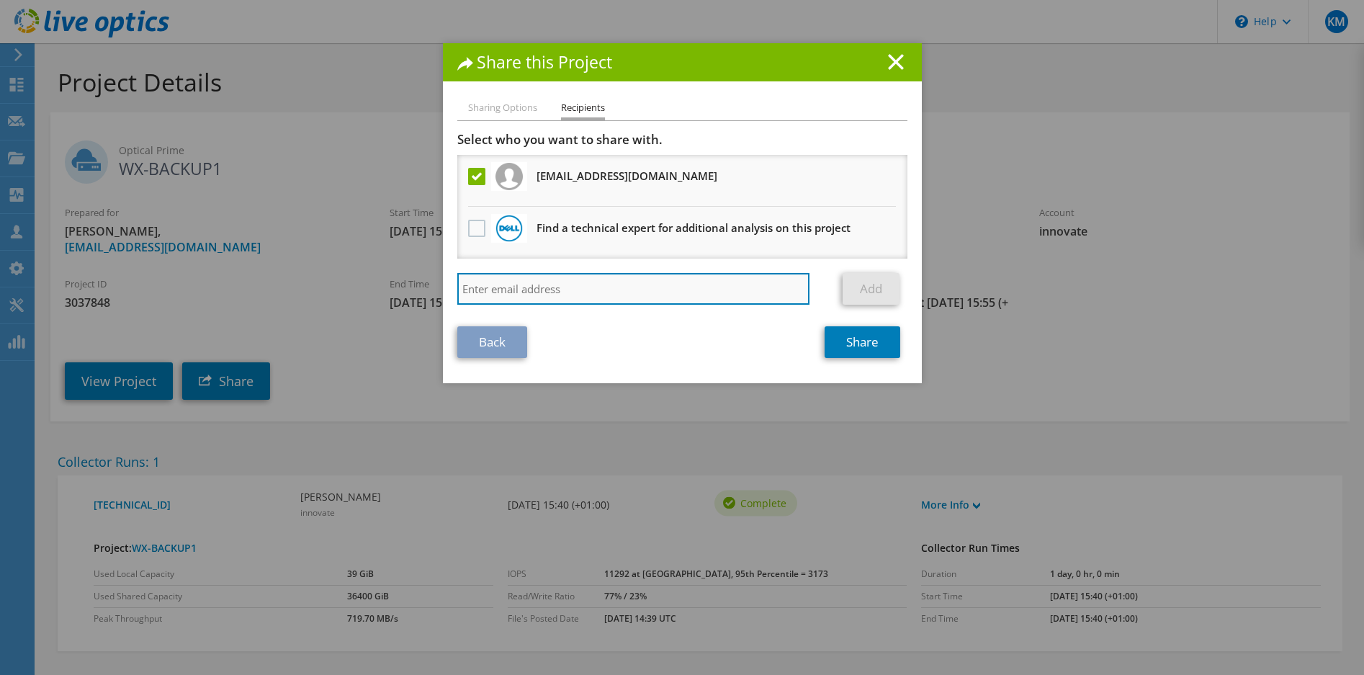
click at [608, 291] on input "search" at bounding box center [633, 289] width 353 height 32
paste input "Donna.Horan@dell.com"
type input "Donna.Horan@dell.com"
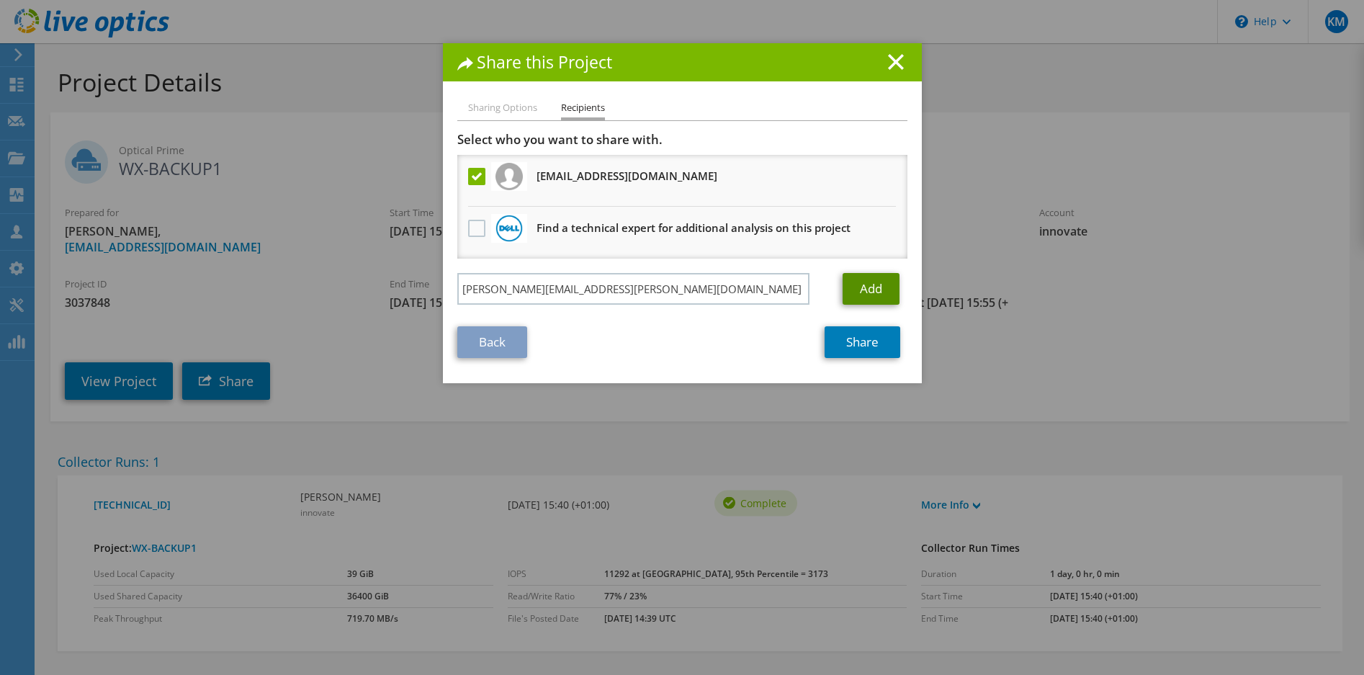
click at [873, 284] on link "Add" at bounding box center [870, 289] width 57 height 32
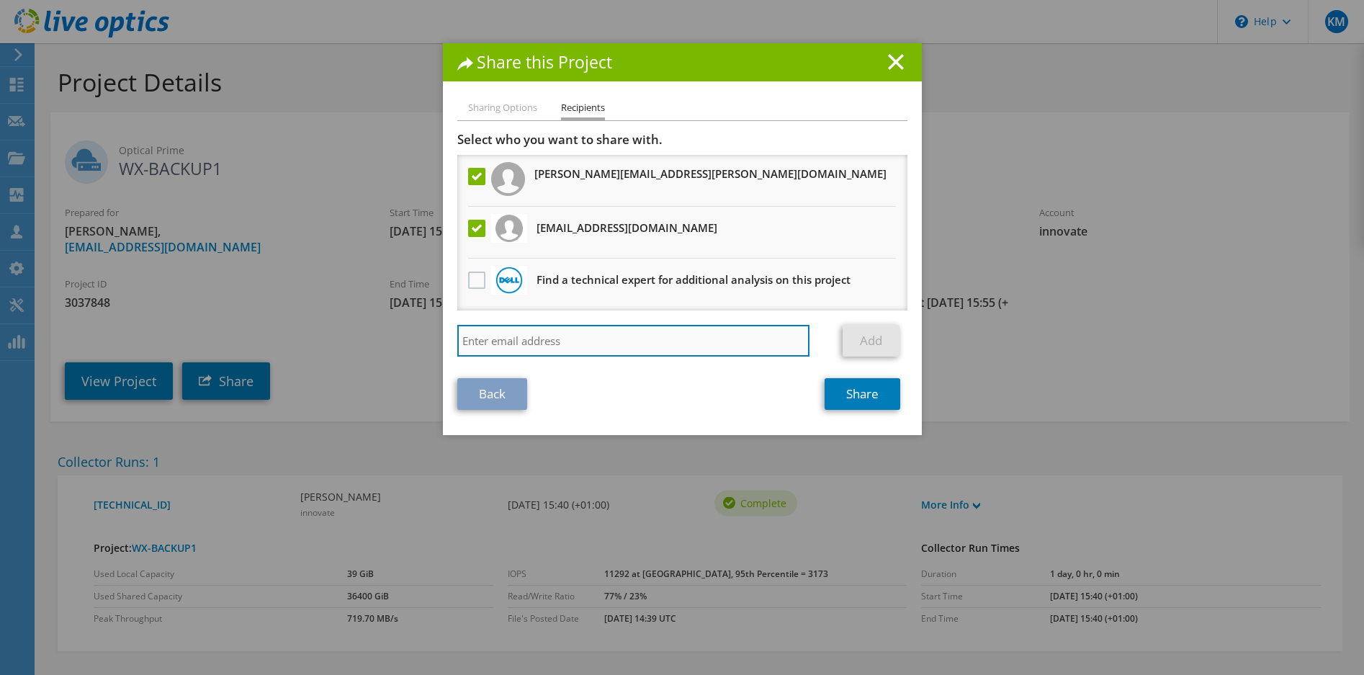
click at [517, 332] on input "search" at bounding box center [633, 341] width 353 height 32
paste input "Allie.OKeeffe@dell.com"
type input "Allie.OKeeffe@dell.com"
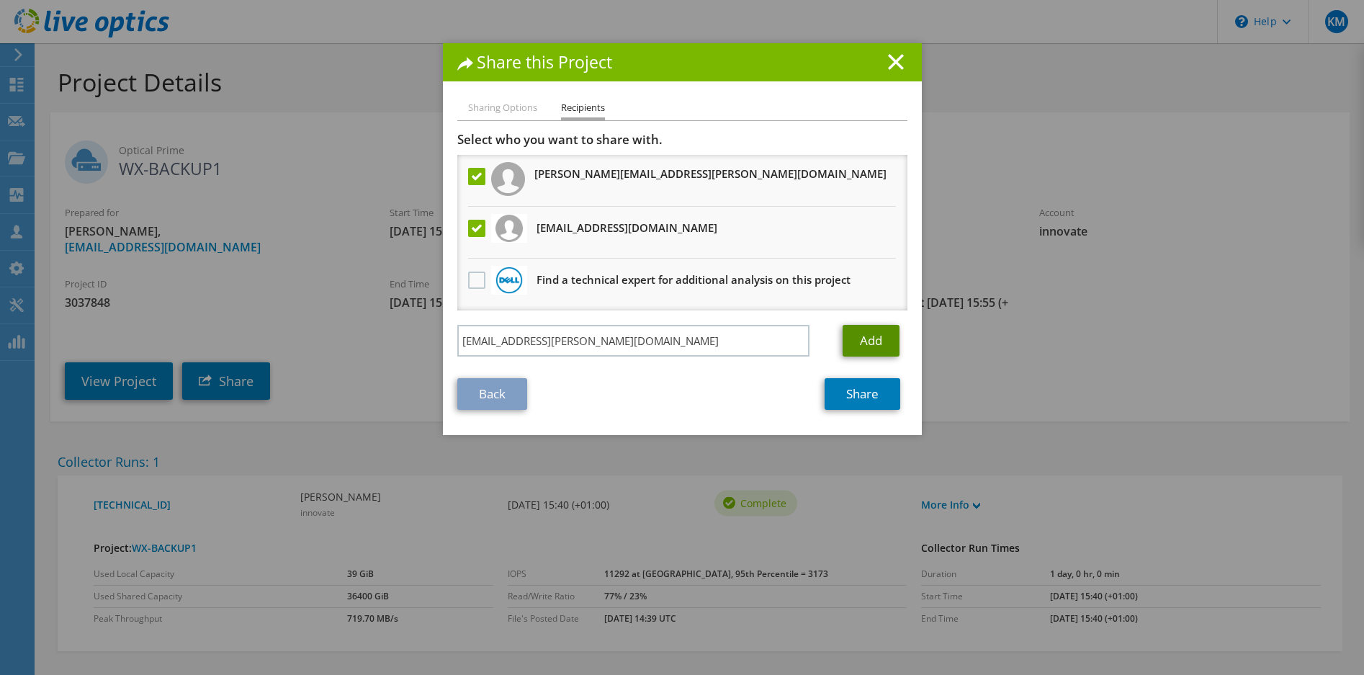
click at [877, 336] on link "Add" at bounding box center [870, 341] width 57 height 32
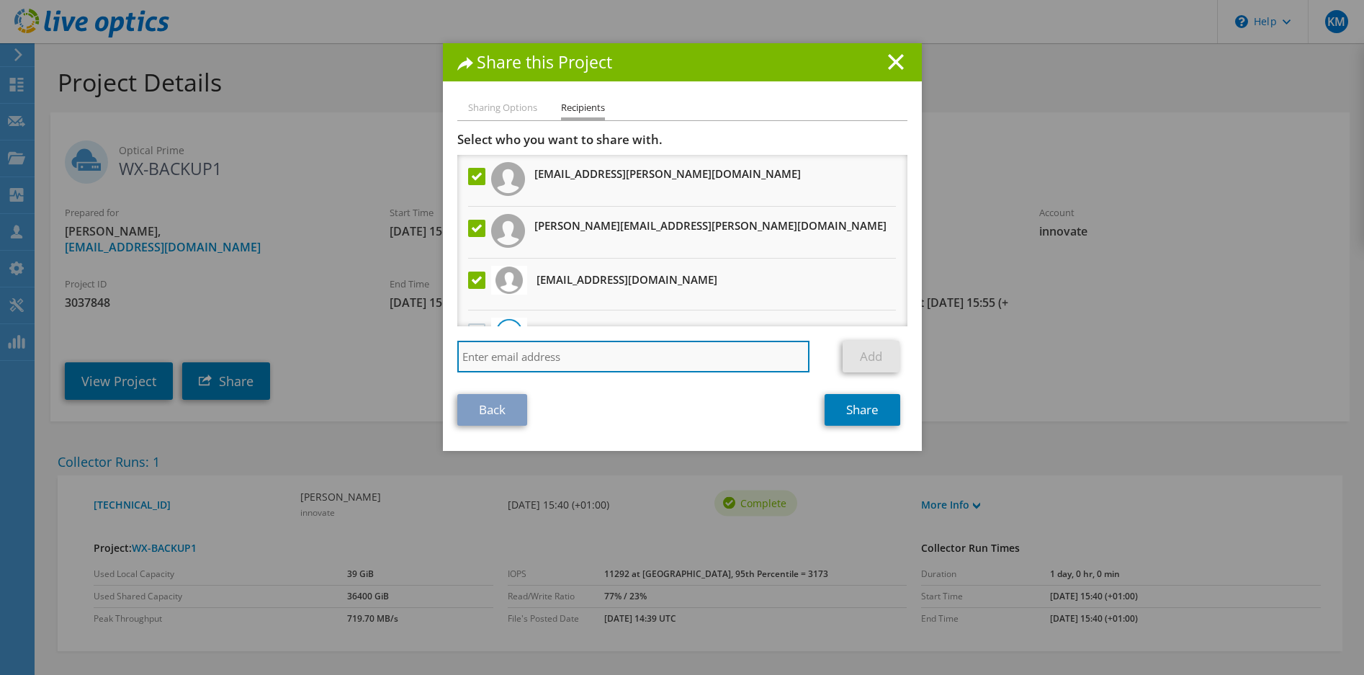
click at [514, 355] on input "search" at bounding box center [633, 357] width 353 height 32
paste input "Eoghan.Egan@dell.com"
type input "Eoghan.Egan@dell.com"
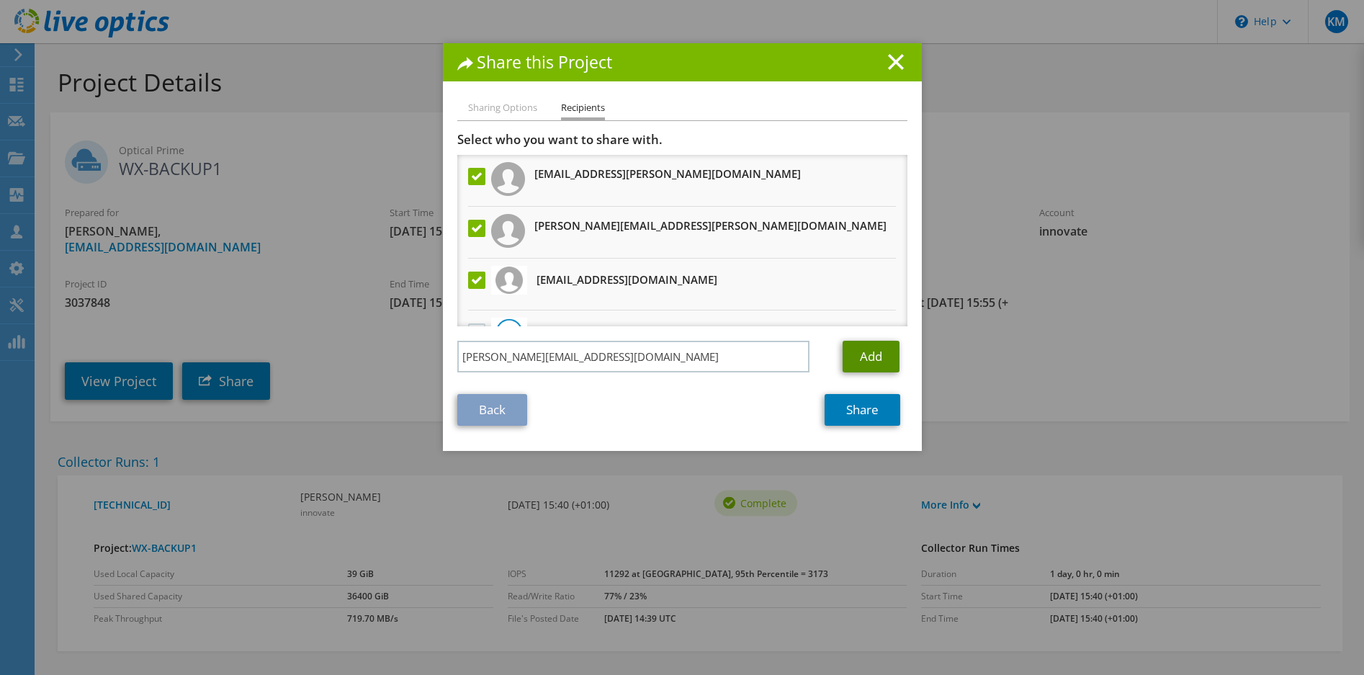
click at [867, 355] on link "Add" at bounding box center [870, 357] width 57 height 32
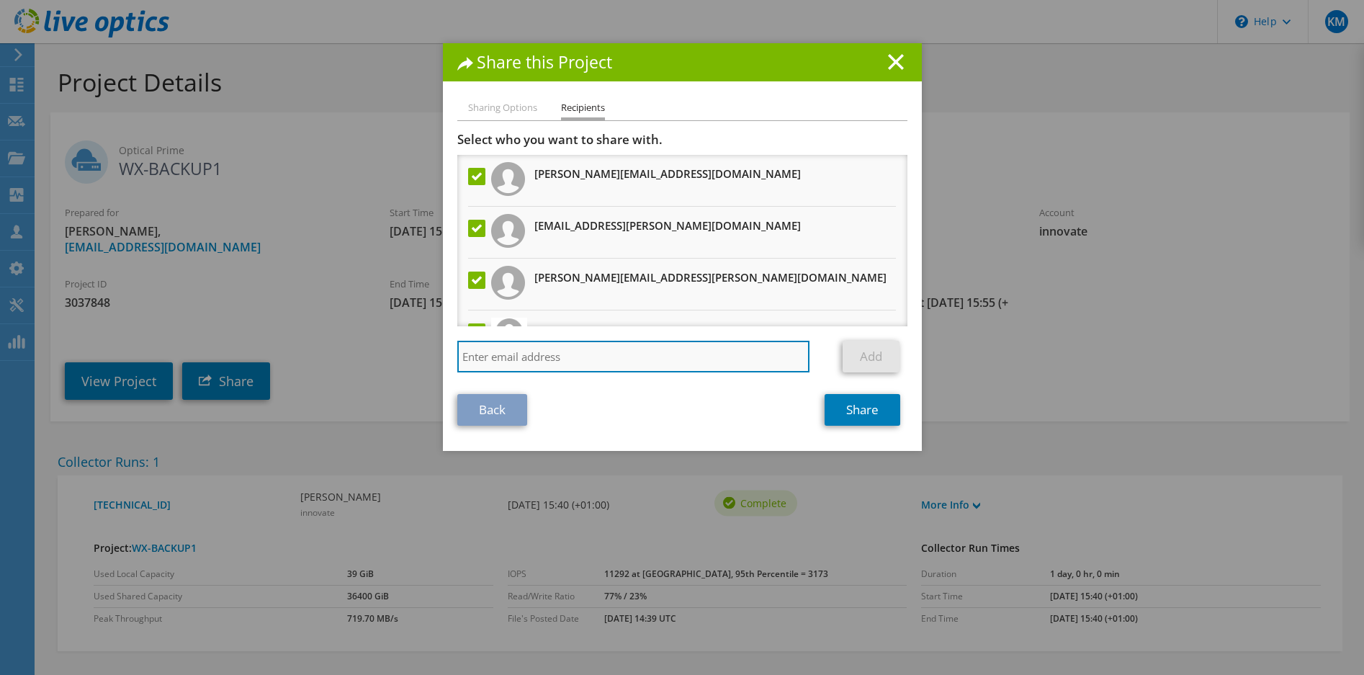
click at [565, 359] on input "search" at bounding box center [633, 357] width 353 height 32
paste input "Killian.Casey@dell.com"
type input "Killian.Casey@dell.com"
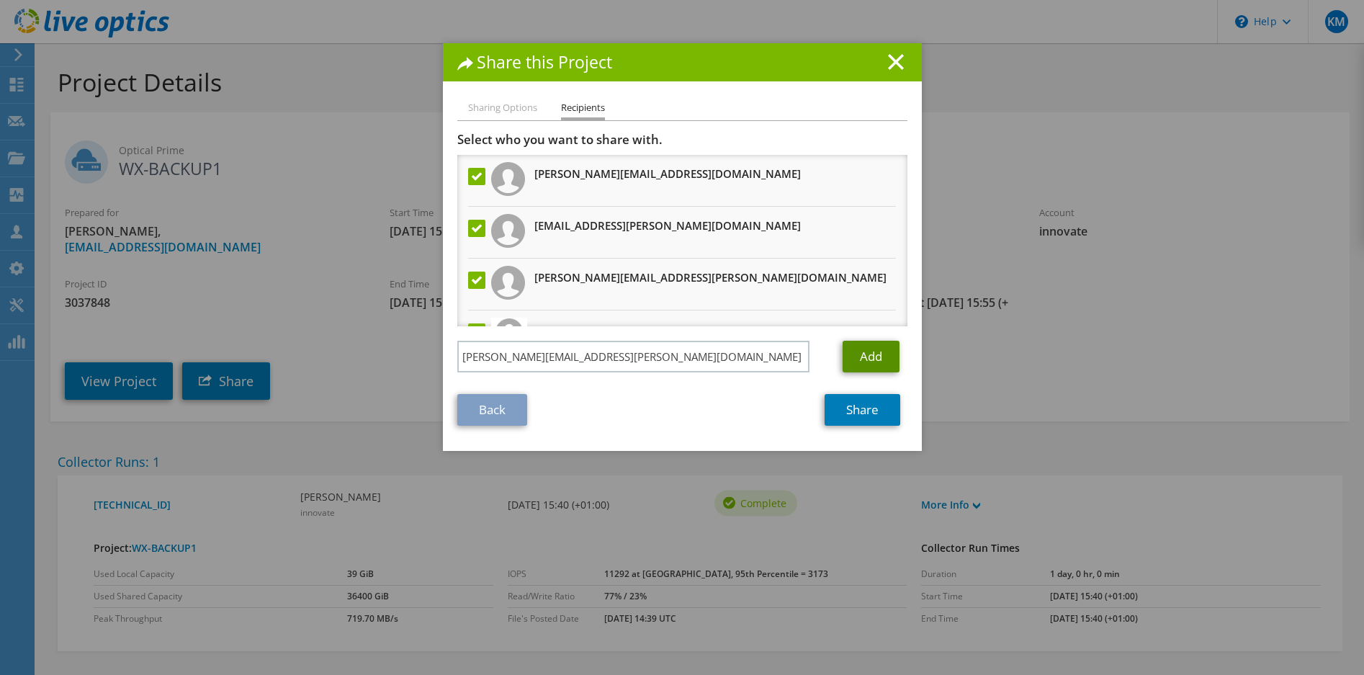
click at [859, 360] on link "Add" at bounding box center [870, 357] width 57 height 32
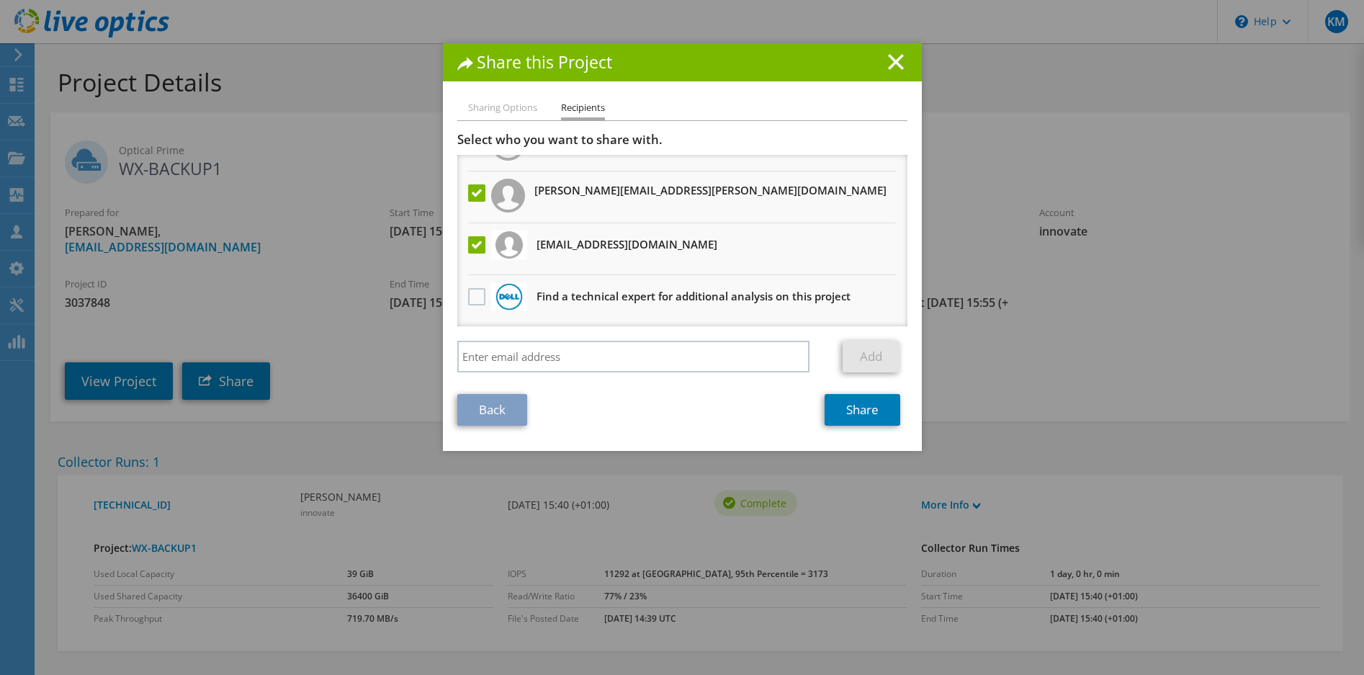
scroll to position [140, 0]
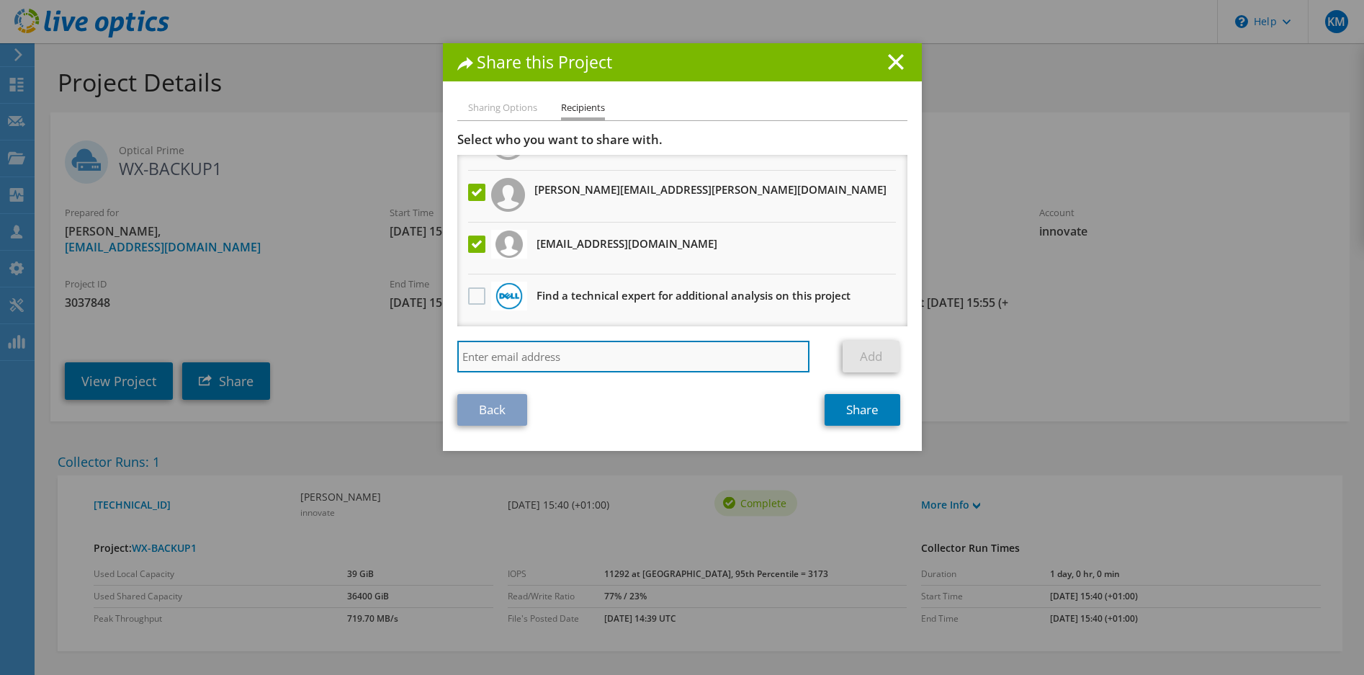
click at [520, 366] on input "search" at bounding box center [633, 357] width 353 height 32
paste input "Salomien Le Roux <sleroux@innovate.ie>"
type input "sleroux@innovate.ie"
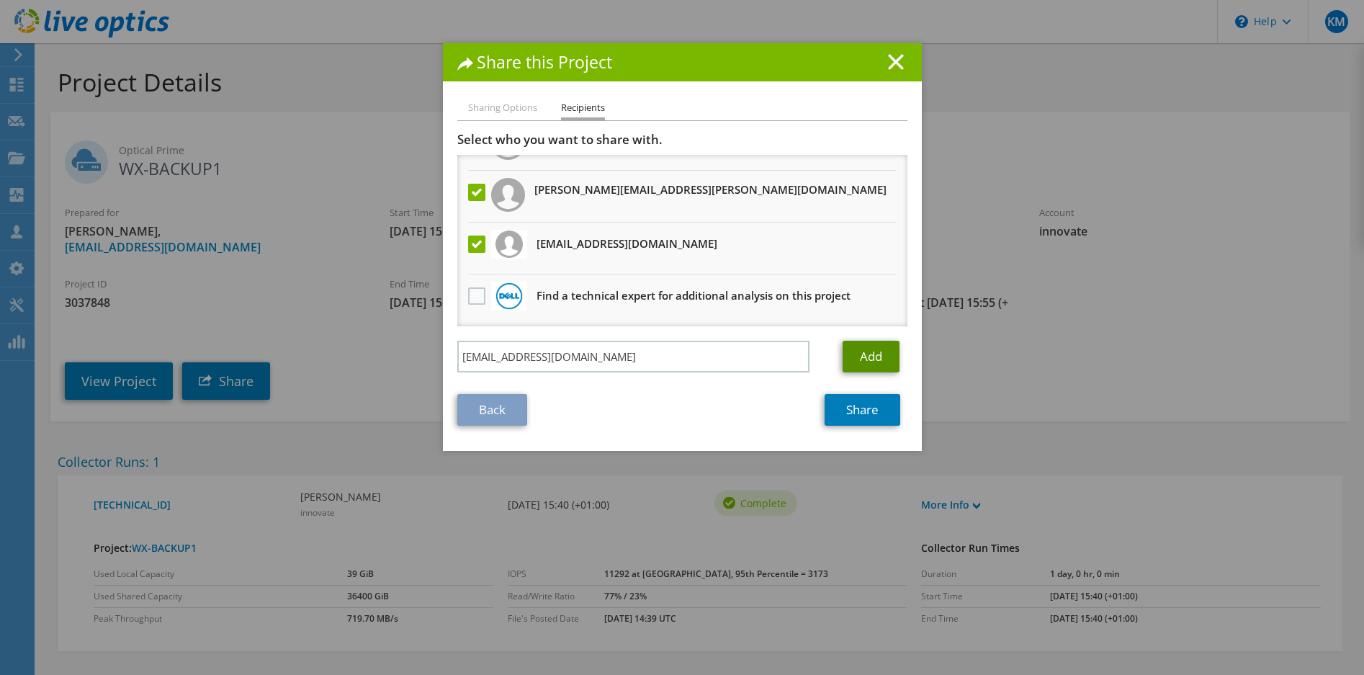
click at [870, 359] on link "Add" at bounding box center [870, 357] width 57 height 32
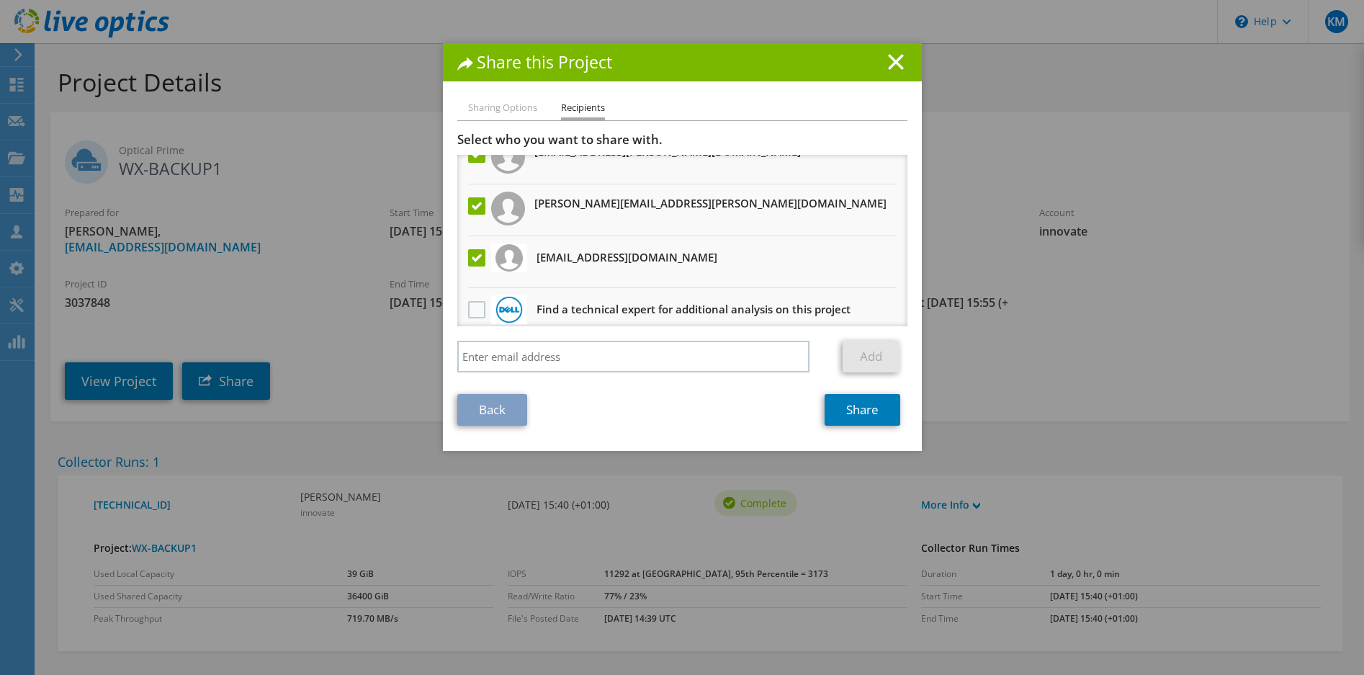
scroll to position [191, 0]
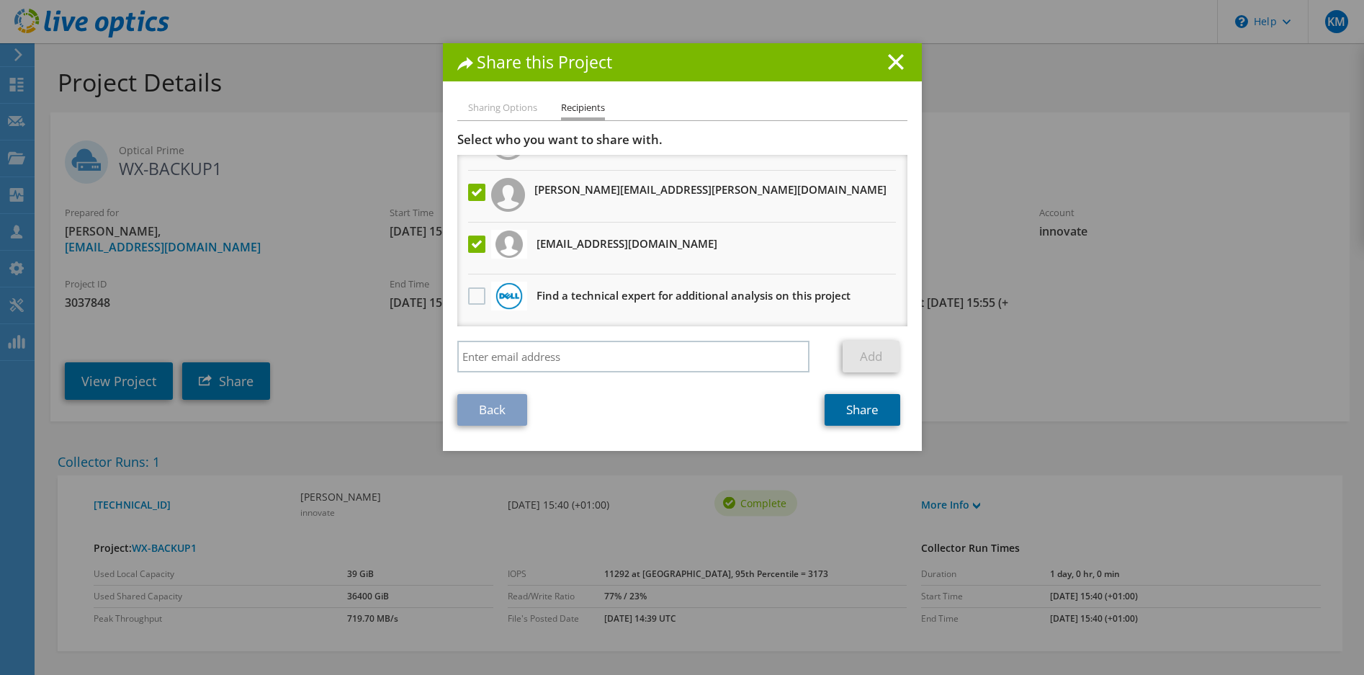
click at [867, 409] on link "Share" at bounding box center [862, 410] width 76 height 32
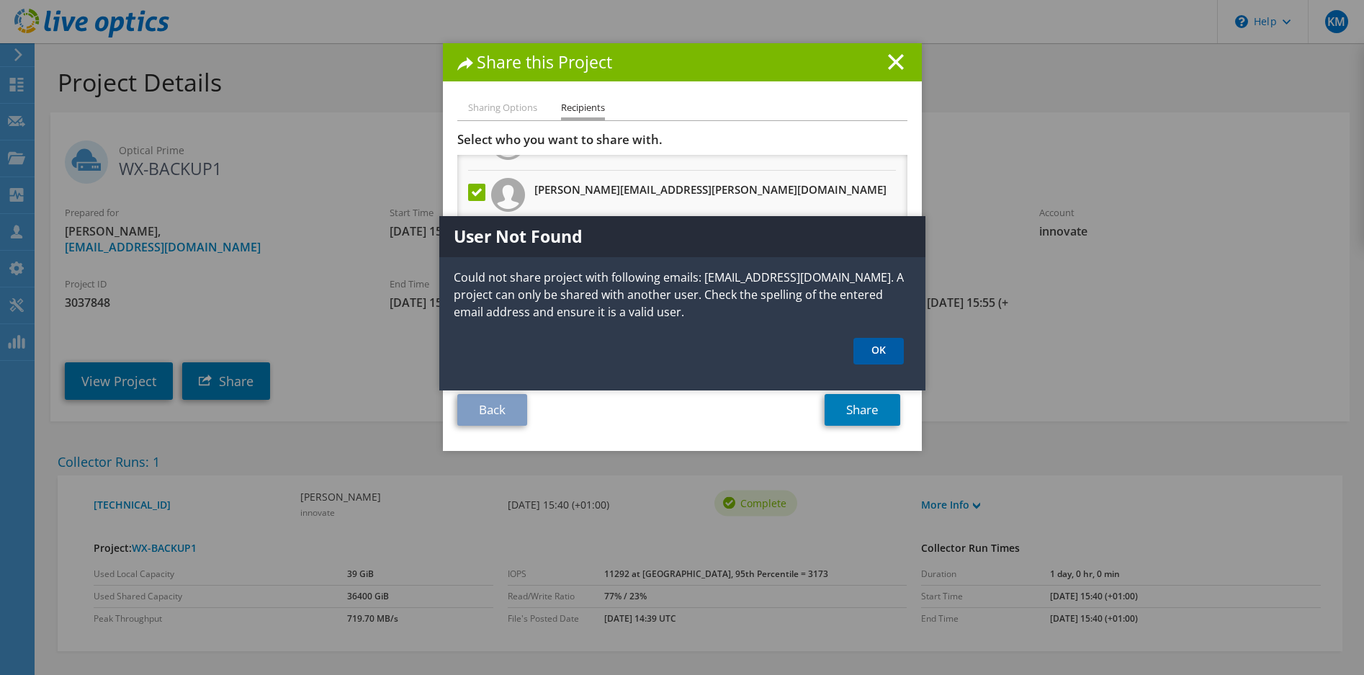
click at [886, 350] on link "OK" at bounding box center [878, 351] width 50 height 27
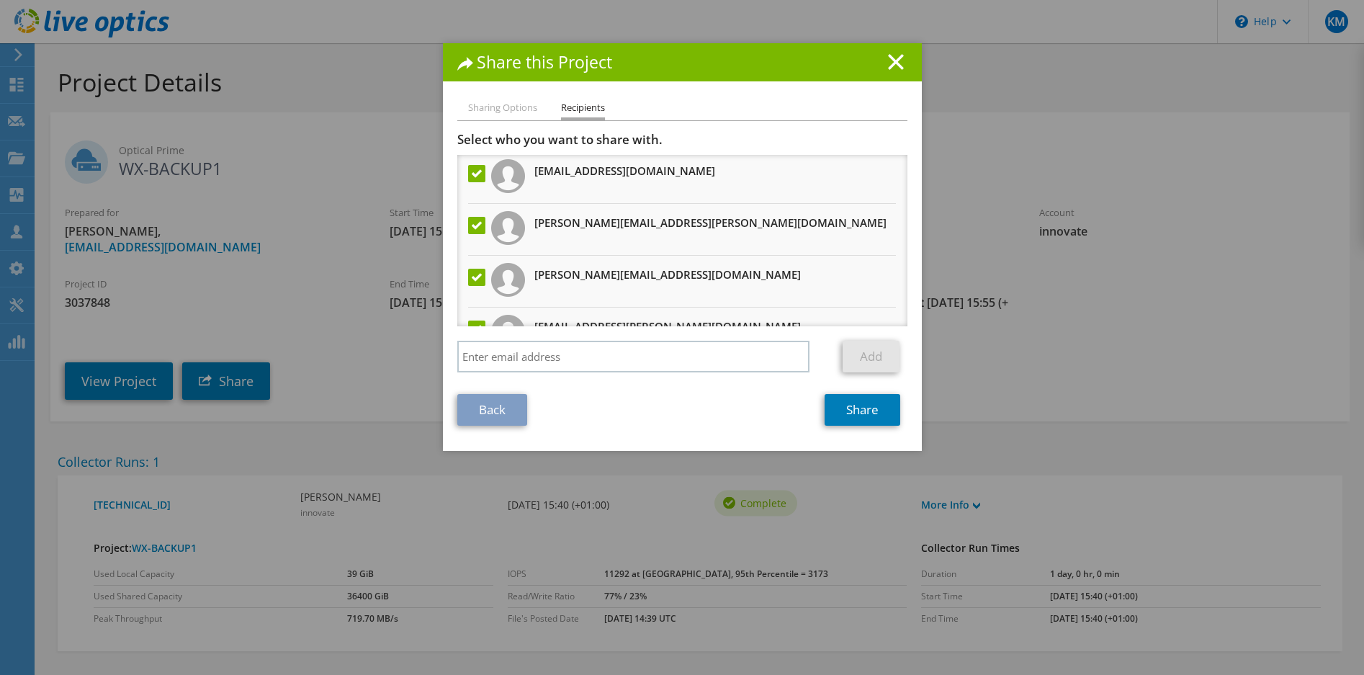
scroll to position [0, 0]
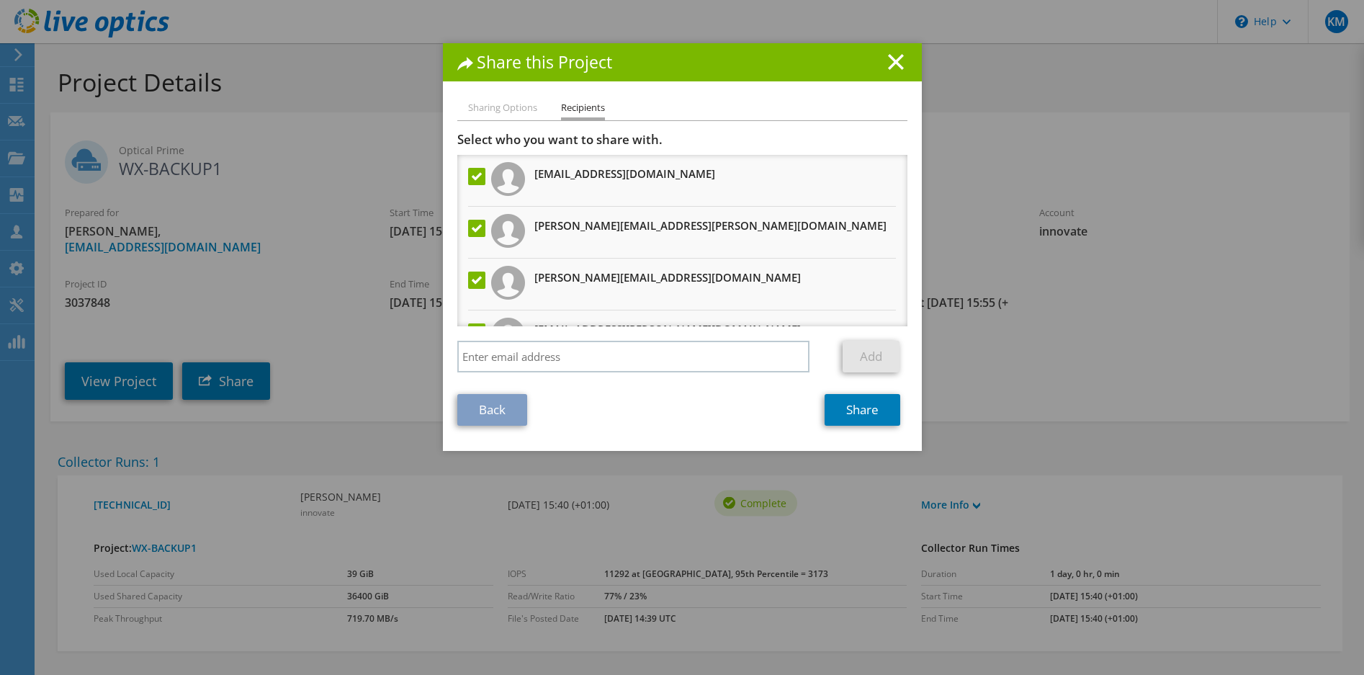
click at [469, 176] on label at bounding box center [478, 176] width 21 height 17
click at [0, 0] on input "checkbox" at bounding box center [0, 0] width 0 height 0
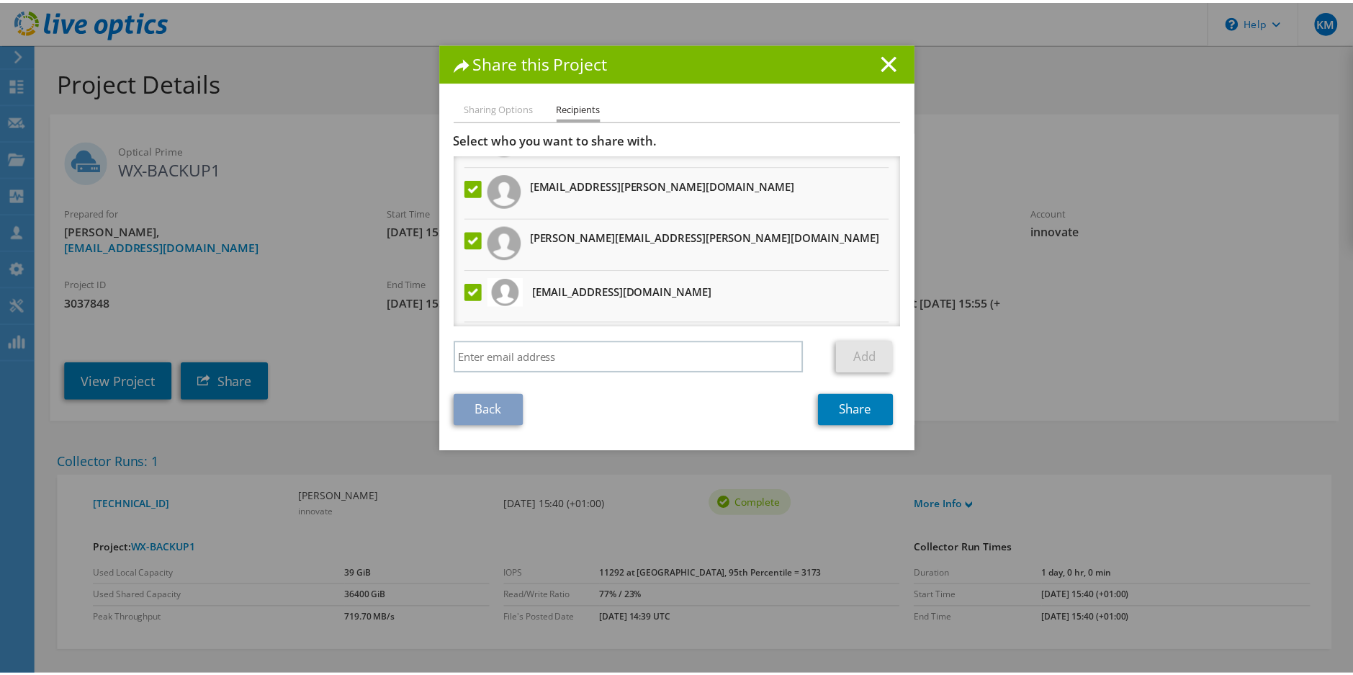
scroll to position [191, 0]
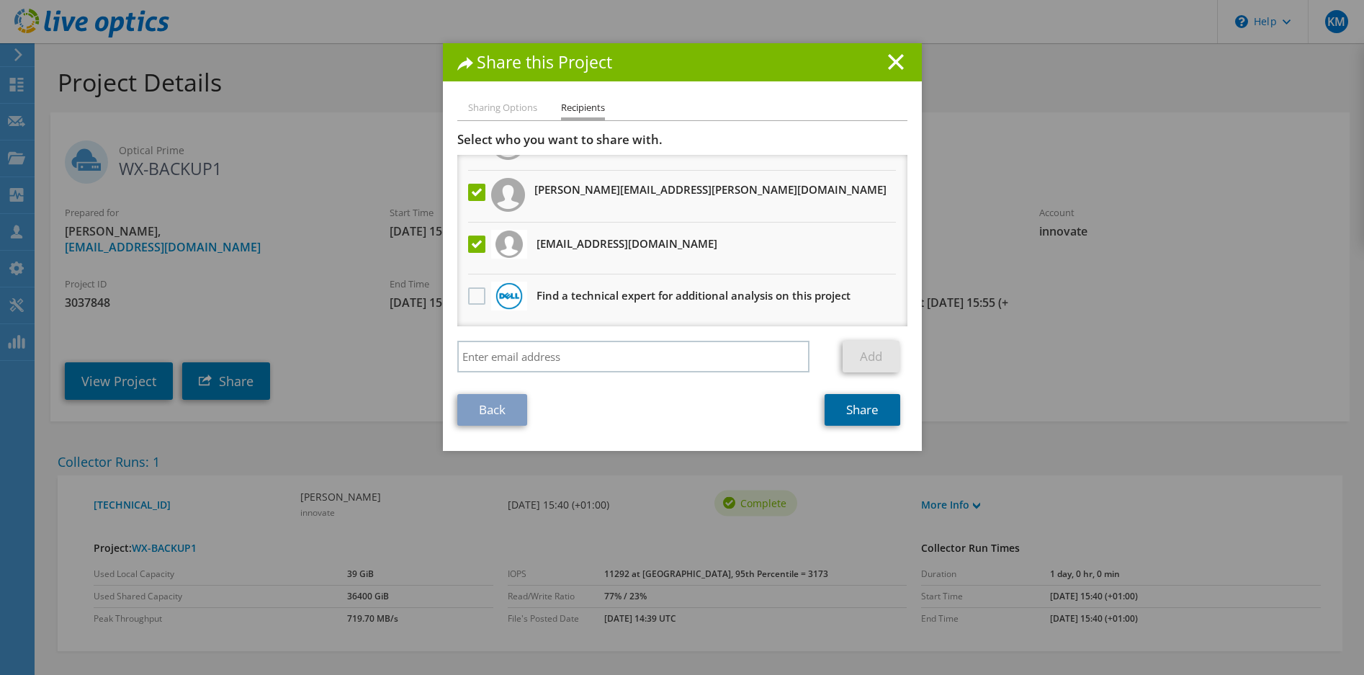
click at [872, 414] on link "Share" at bounding box center [862, 410] width 76 height 32
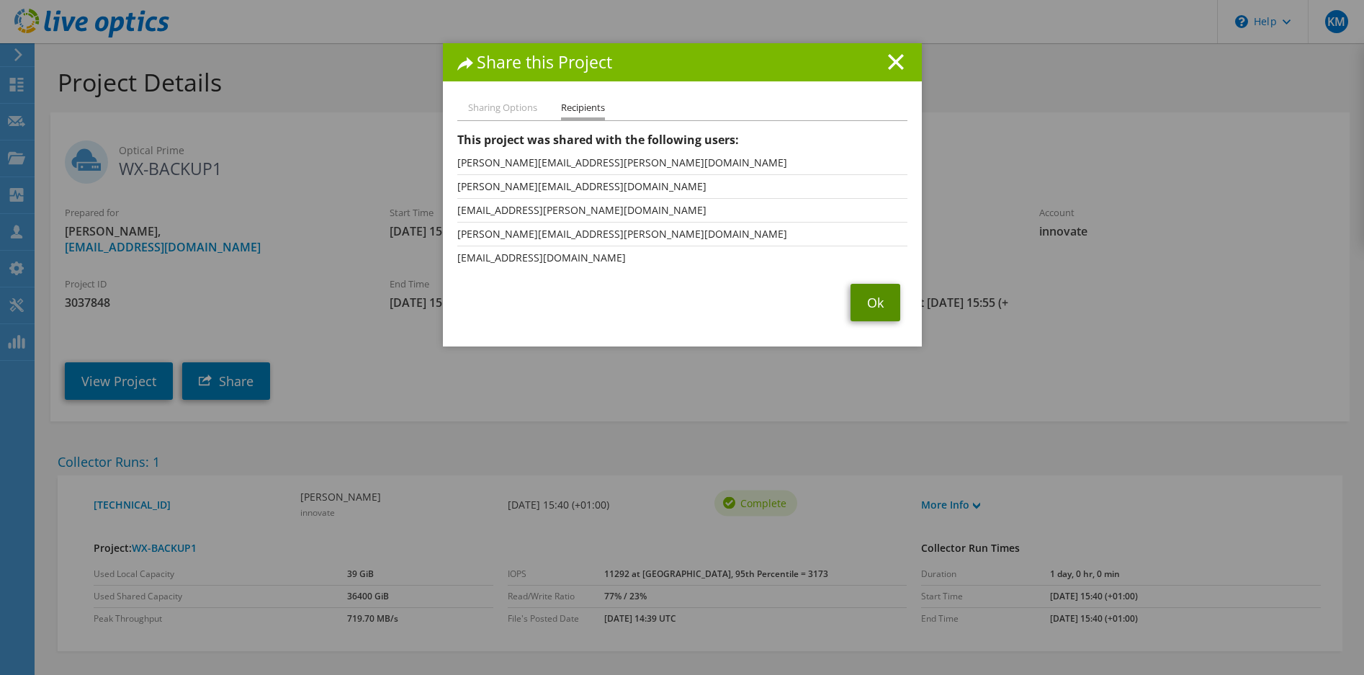
click at [882, 298] on link "Ok" at bounding box center [875, 302] width 50 height 37
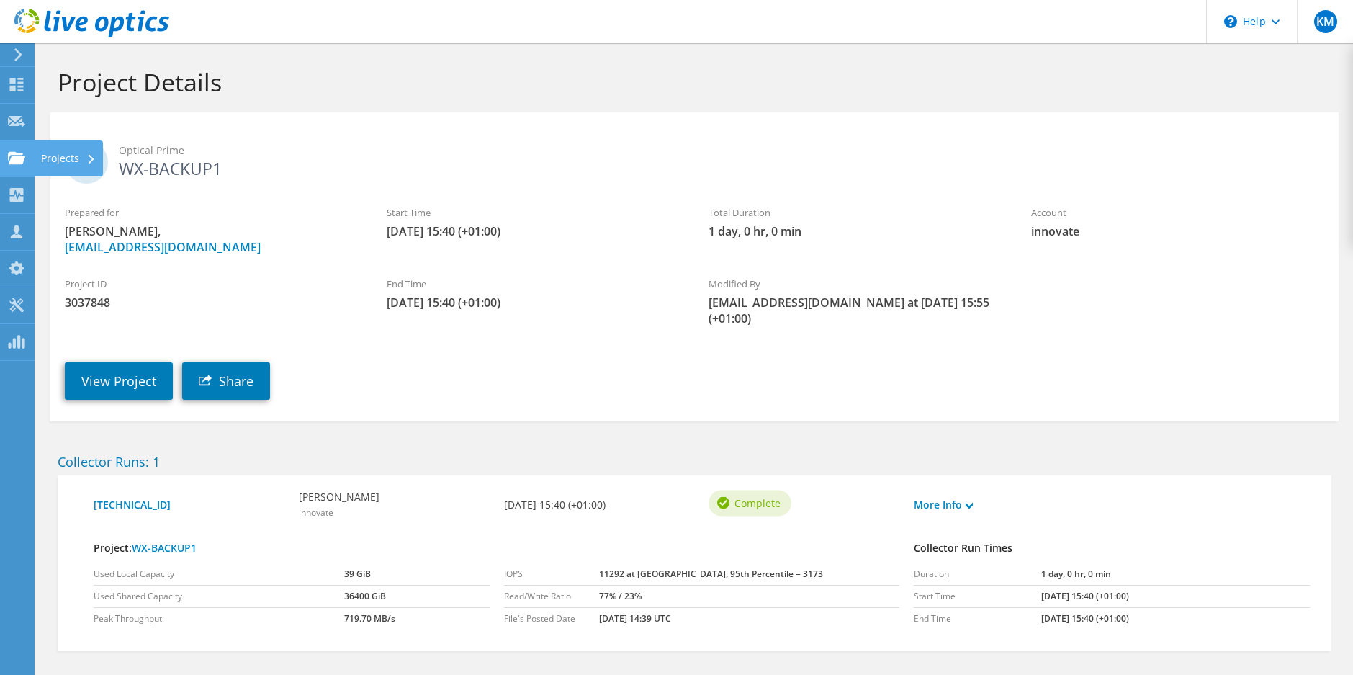
click at [56, 155] on div "Projects" at bounding box center [68, 158] width 69 height 36
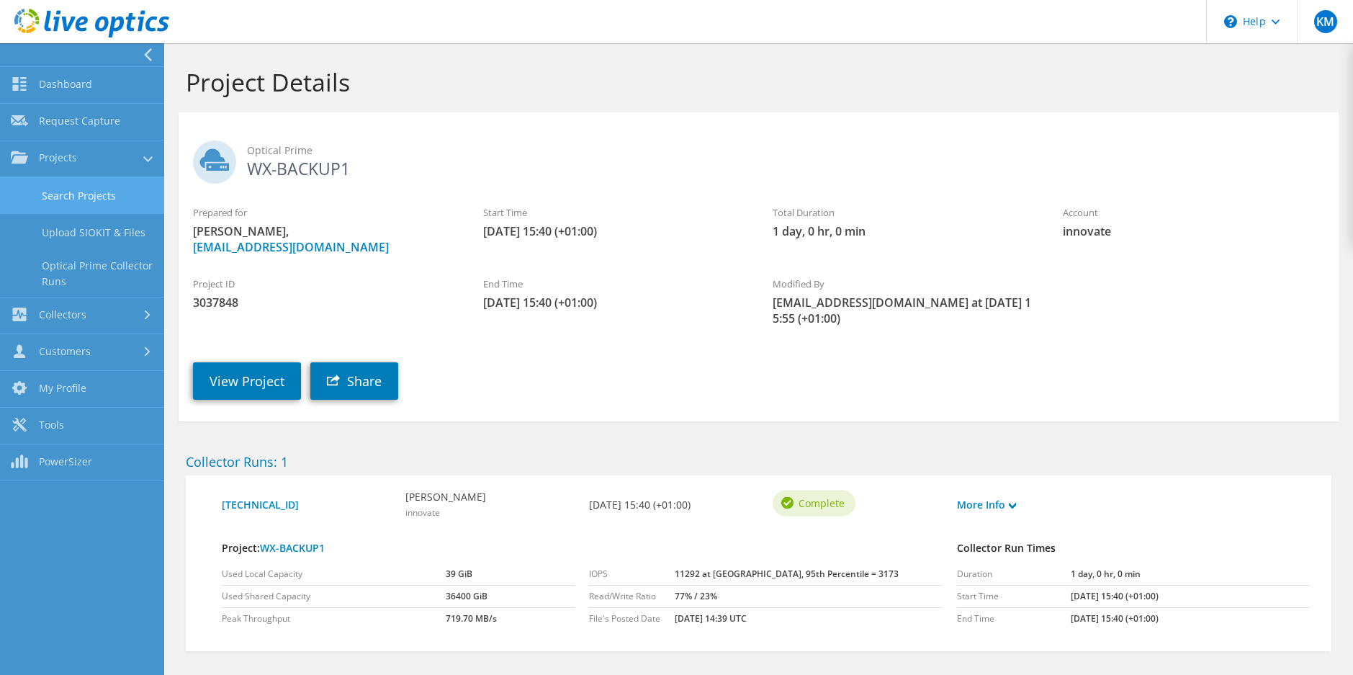
click at [63, 191] on link "Search Projects" at bounding box center [82, 195] width 164 height 37
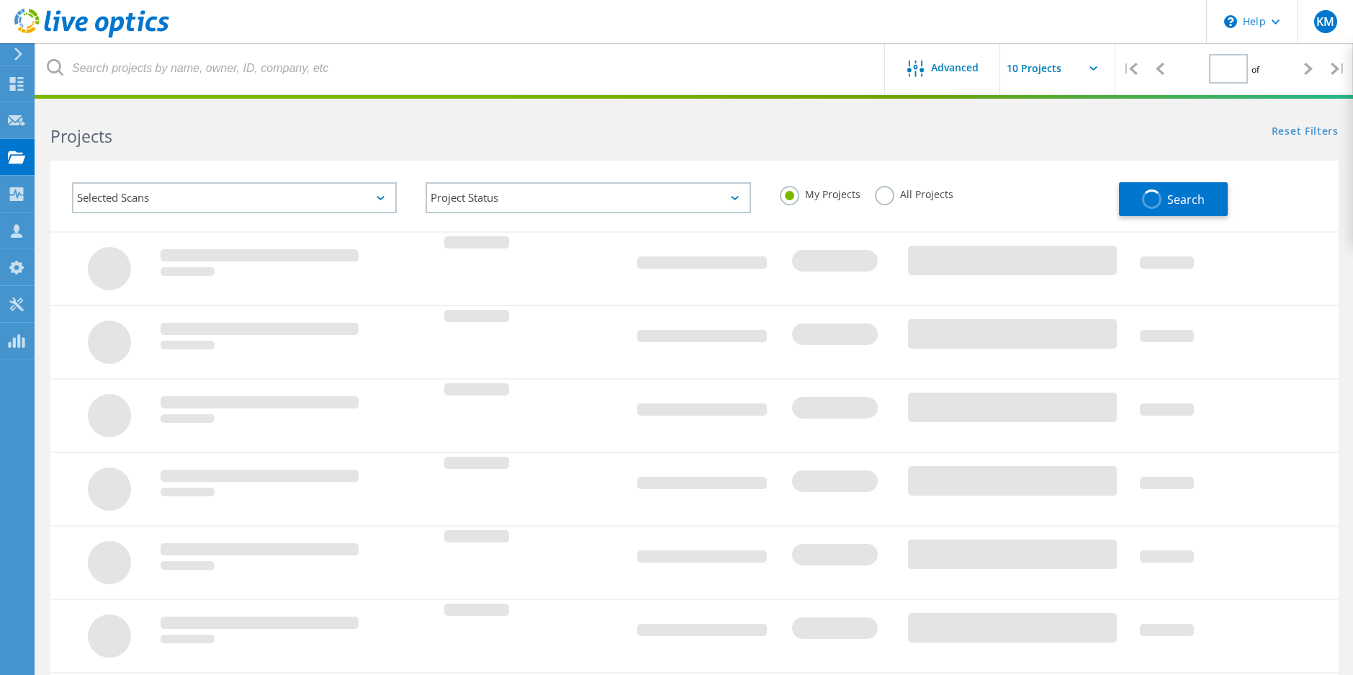
type input "1"
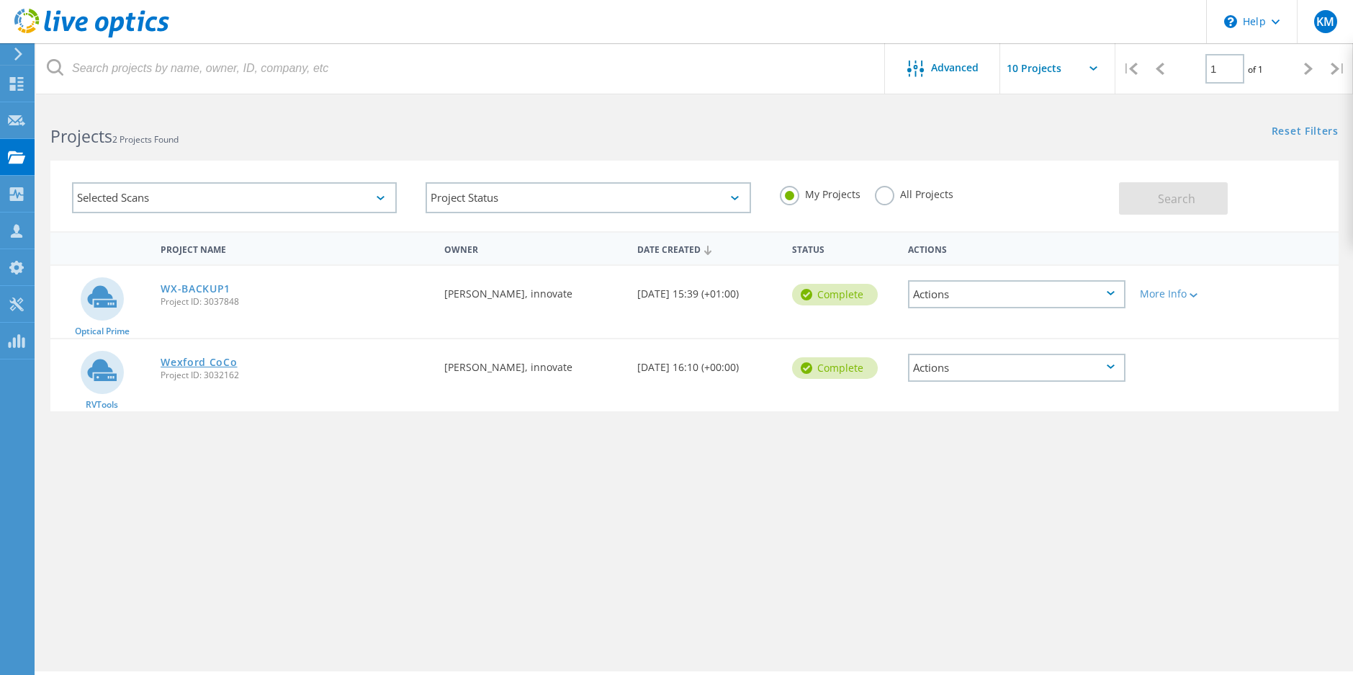
click at [194, 363] on link "Wexford CoCo" at bounding box center [199, 362] width 76 height 10
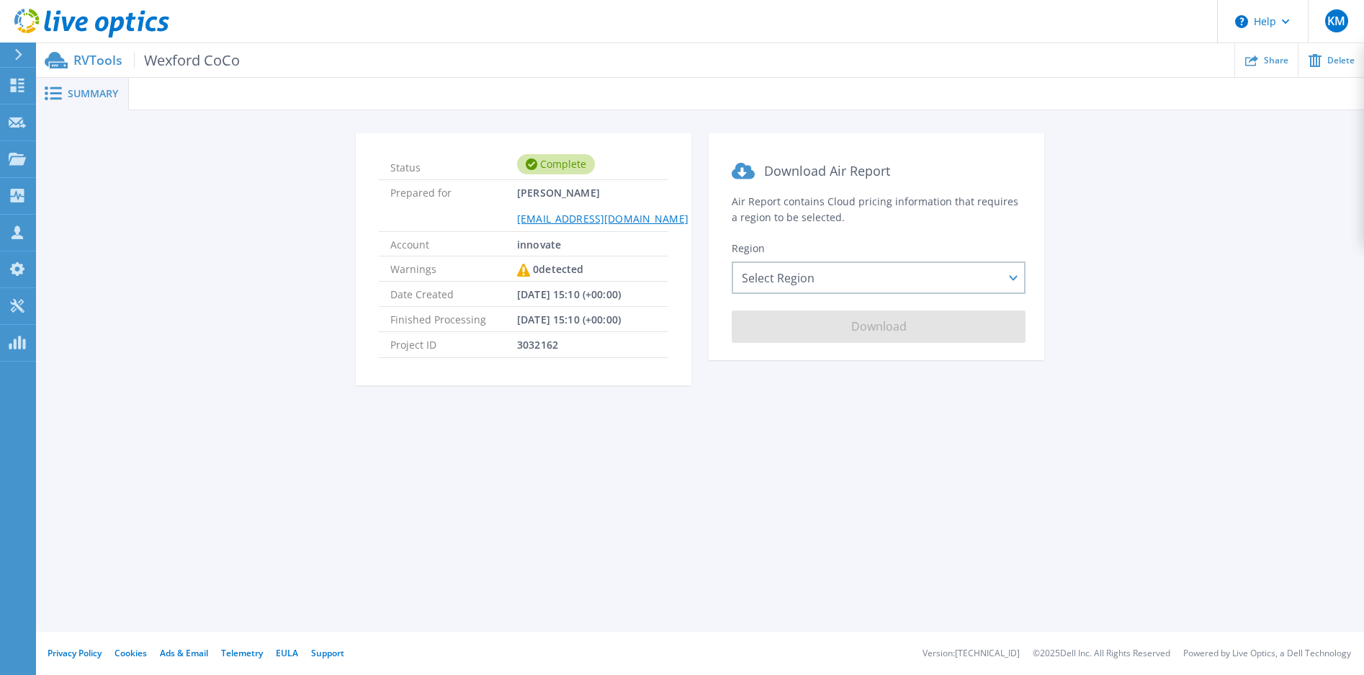
click at [192, 62] on span "Wexford CoCo" at bounding box center [187, 60] width 106 height 17
click at [82, 95] on span "Summary" at bounding box center [93, 94] width 50 height 10
drag, startPoint x: 113, startPoint y: 416, endPoint x: 318, endPoint y: 482, distance: 215.6
click at [318, 482] on div "Summary Status Complete Prepared for Krisztian Major kmajor@innovate.ie Account…" at bounding box center [700, 315] width 1328 height 631
click at [66, 156] on p "Projects" at bounding box center [56, 159] width 38 height 37
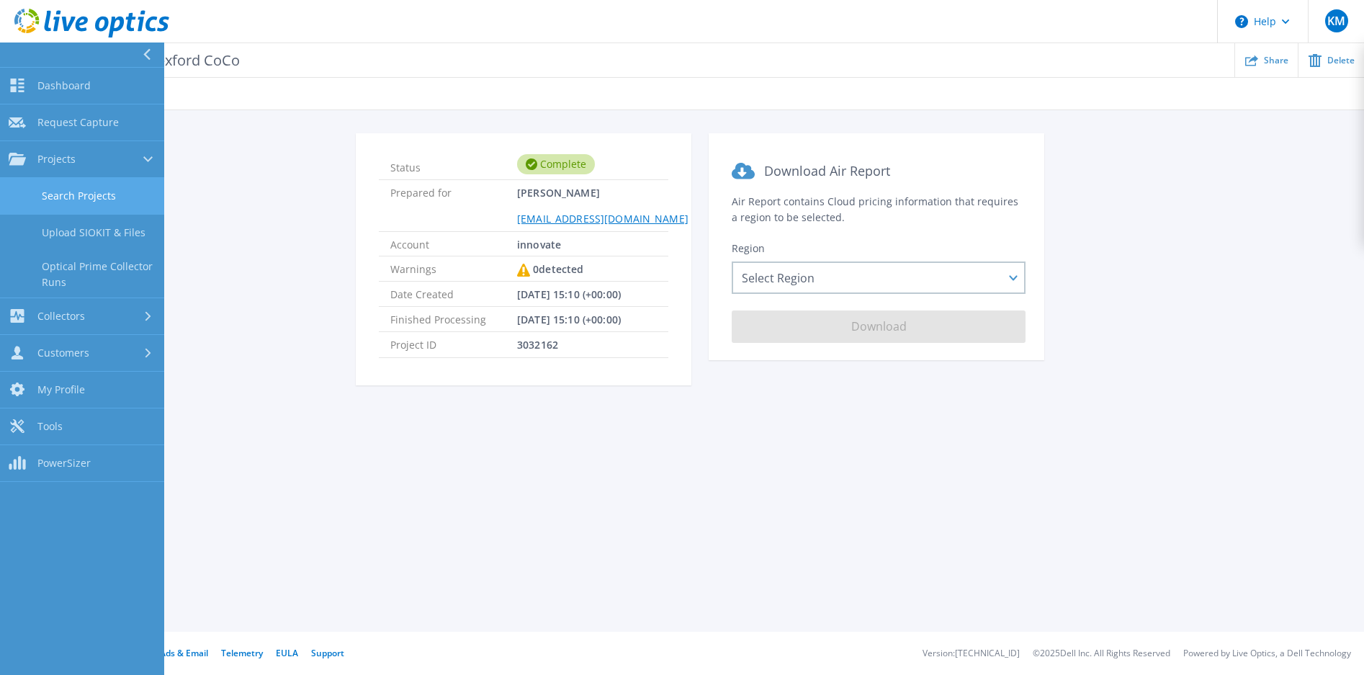
click at [53, 195] on link "Search Projects" at bounding box center [82, 196] width 164 height 37
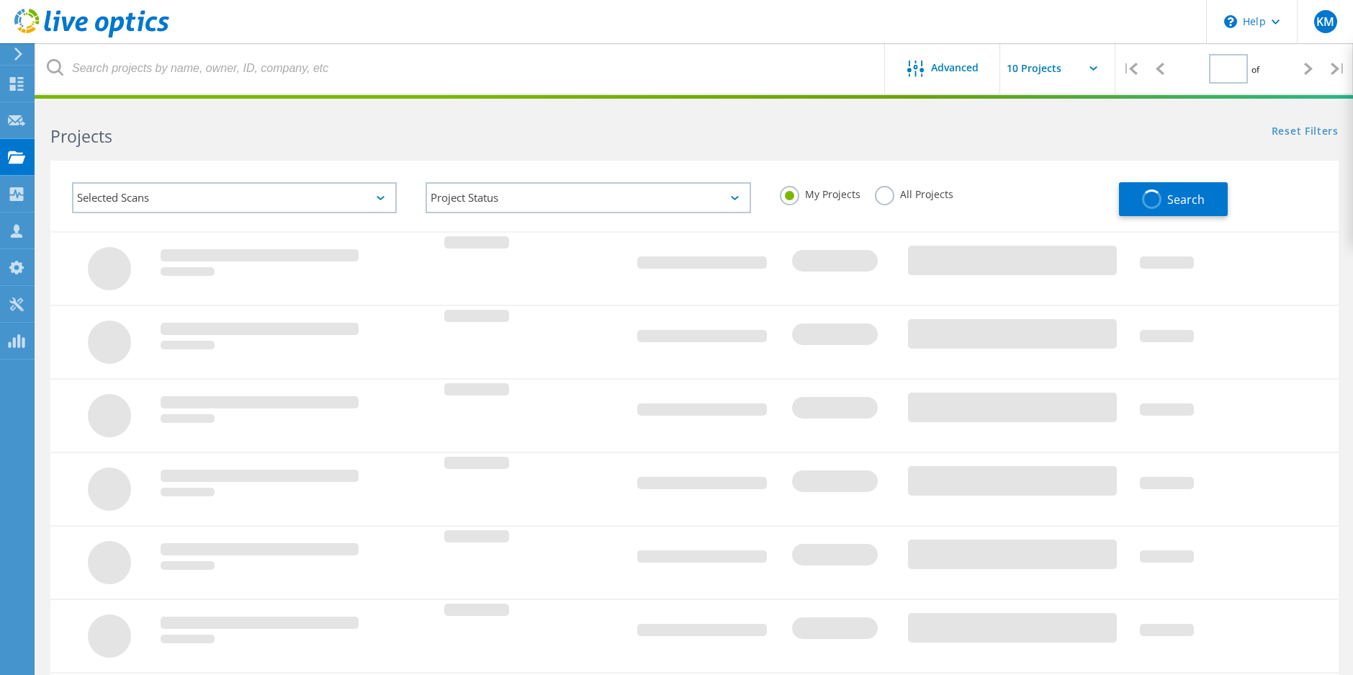
type input "1"
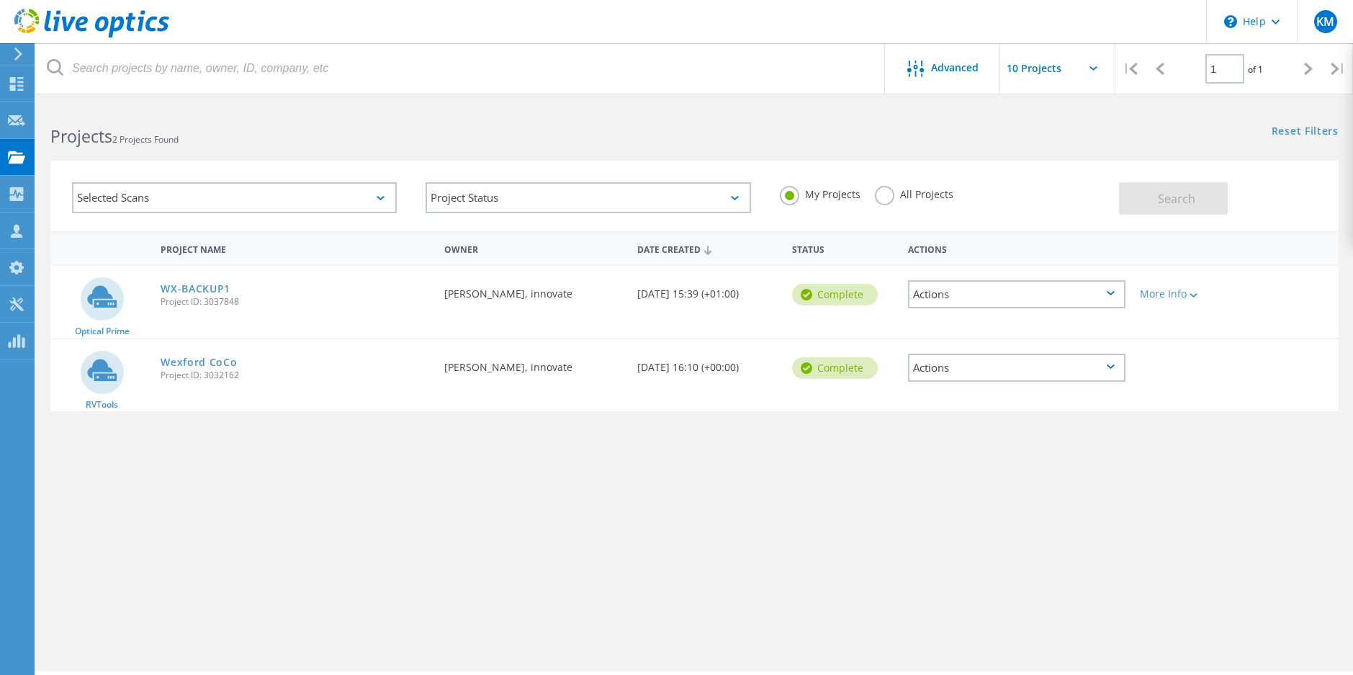
click at [317, 549] on div "Project Name Owner Date Created Status Actions Optical Prime WX-BACKUP1 Project…" at bounding box center [694, 418] width 1288 height 374
